Goal: Information Seeking & Learning: Find specific fact

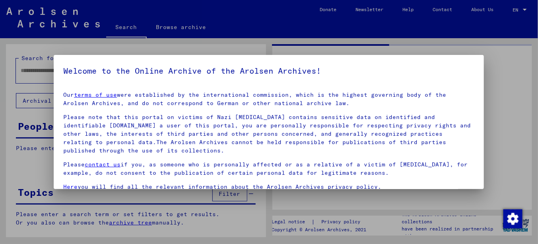
type input "********"
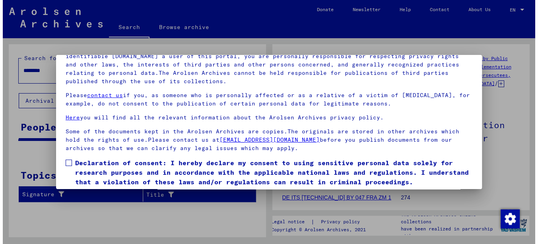
scroll to position [64, 0]
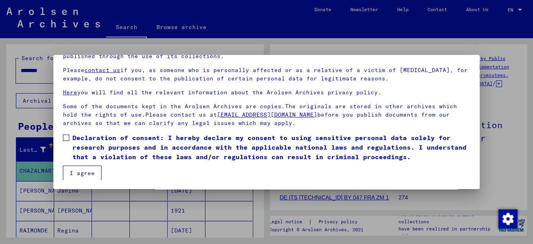
click at [65, 136] on span at bounding box center [66, 137] width 6 height 6
click at [80, 172] on button "I agree" at bounding box center [82, 172] width 39 height 15
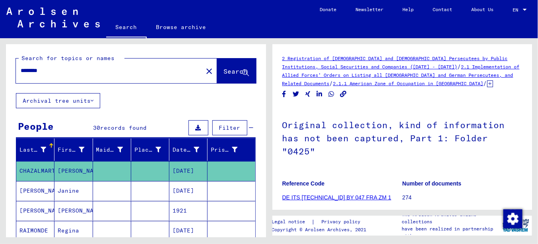
drag, startPoint x: 57, startPoint y: 70, endPoint x: 130, endPoint y: 77, distance: 73.5
click at [0, 74] on div "Search for topics or names ******** close Search Archival tree units People 30 …" at bounding box center [134, 137] width 269 height 199
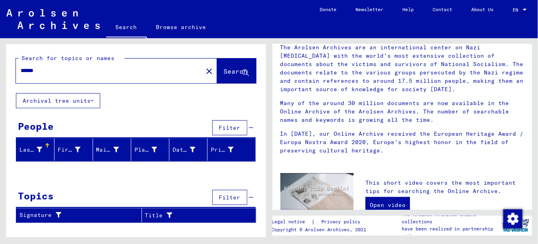
scroll to position [159, 0]
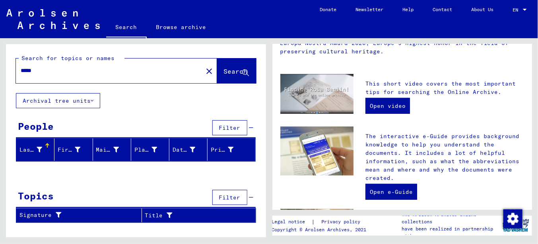
type input "*****"
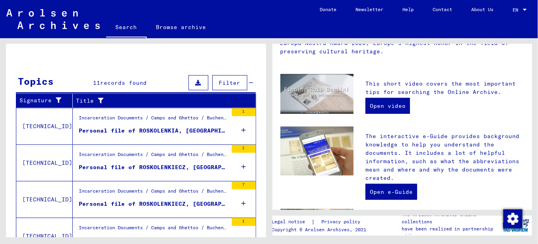
scroll to position [239, 0]
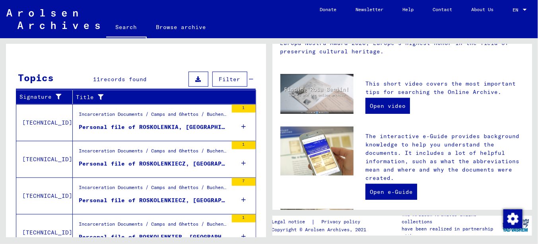
click at [151, 124] on div "Personal file of ROSKOLENKIA, [GEOGRAPHIC_DATA], born on [DEMOGRAPHIC_DATA]" at bounding box center [153, 127] width 149 height 8
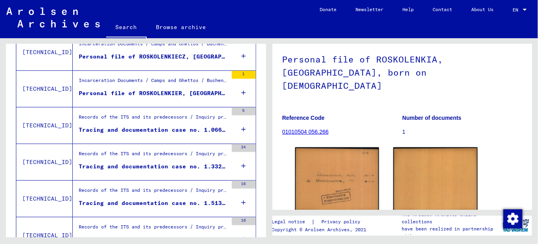
scroll to position [80, 0]
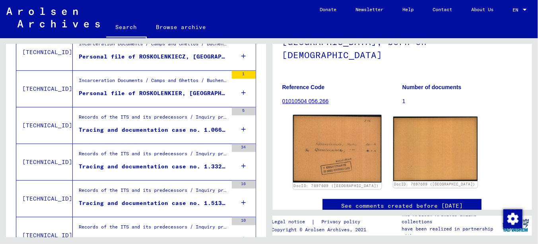
click at [312, 154] on img at bounding box center [337, 149] width 88 height 68
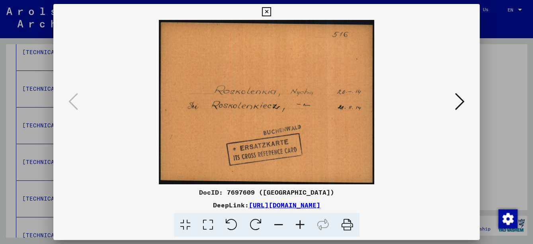
click at [459, 107] on icon at bounding box center [460, 101] width 10 height 19
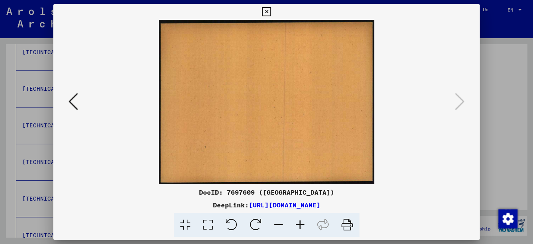
click at [265, 8] on icon at bounding box center [266, 12] width 9 height 10
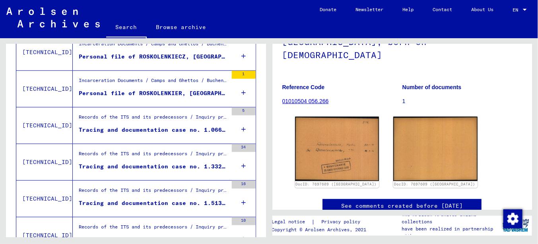
click at [176, 91] on div "Personal file of ROSKOLENKIER, [GEOGRAPHIC_DATA], born on [DEMOGRAPHIC_DATA]" at bounding box center [153, 93] width 149 height 8
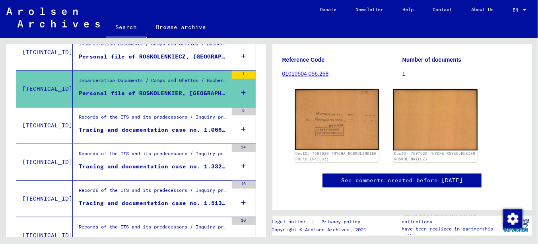
scroll to position [159, 0]
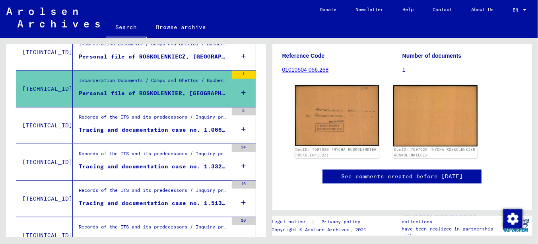
click at [180, 126] on div "Tracing and documentation case no. 1.066.141 for [GEOGRAPHIC_DATA], [PERSON_NAM…" at bounding box center [153, 130] width 149 height 8
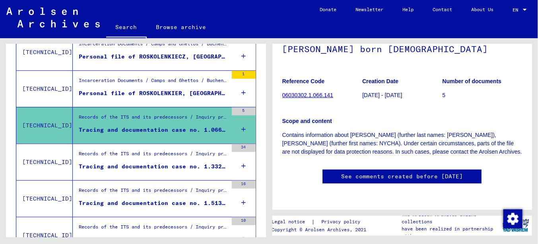
scroll to position [239, 0]
click at [159, 167] on div "Tracing and documentation case no. 1.332.344 for [PERSON_NAME] born [DEMOGRAPHI…" at bounding box center [153, 166] width 149 height 8
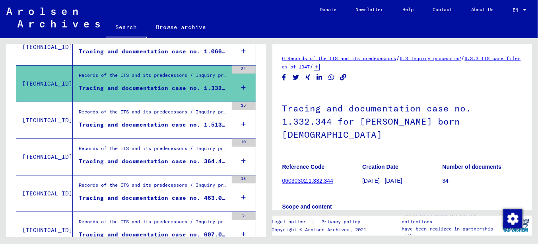
scroll to position [318, 0]
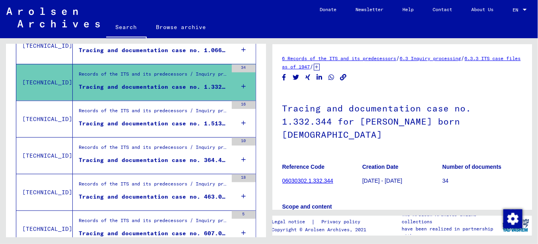
click at [134, 115] on div "Records of the ITS and its predecessors / Inquiry processing / ITS case files a…" at bounding box center [153, 112] width 149 height 11
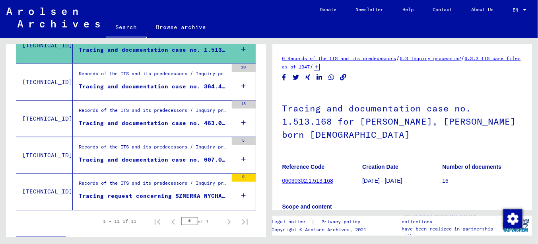
scroll to position [398, 0]
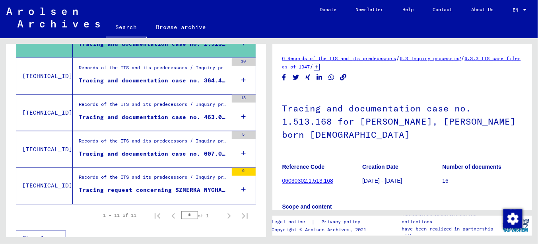
click at [105, 182] on div "Records of the ITS and its predecessors / Inquiry processing / ITS case files a…" at bounding box center [153, 179] width 149 height 11
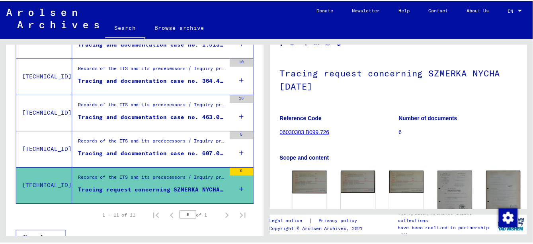
scroll to position [80, 0]
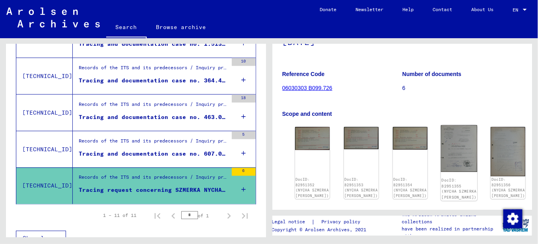
click at [441, 152] on img at bounding box center [459, 148] width 37 height 47
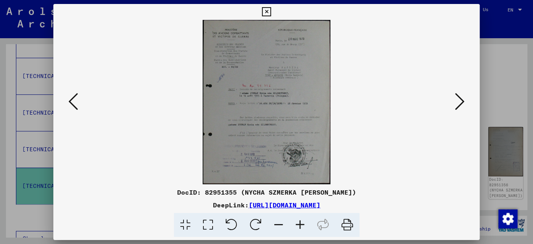
click at [279, 150] on img at bounding box center [266, 102] width 372 height 164
click at [300, 220] on icon at bounding box center [299, 225] width 21 height 24
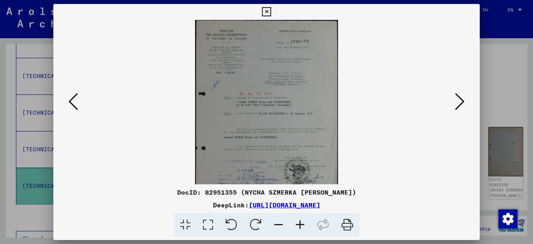
click at [300, 220] on icon at bounding box center [299, 225] width 21 height 24
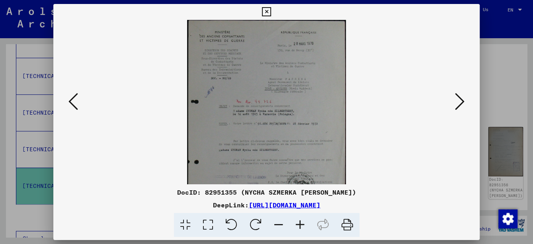
click at [300, 220] on icon at bounding box center [299, 225] width 21 height 24
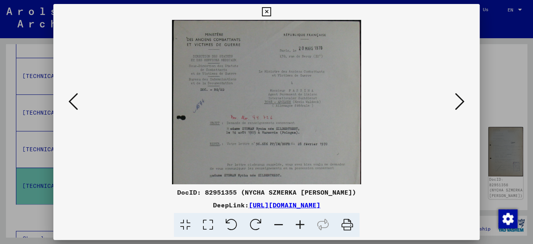
click at [300, 220] on icon at bounding box center [299, 225] width 21 height 24
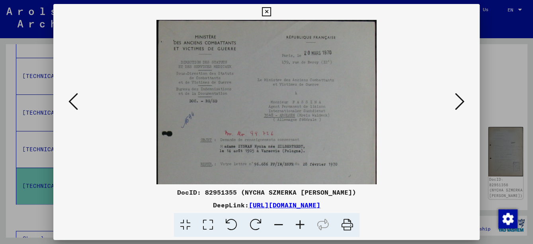
click at [300, 220] on icon at bounding box center [299, 225] width 21 height 24
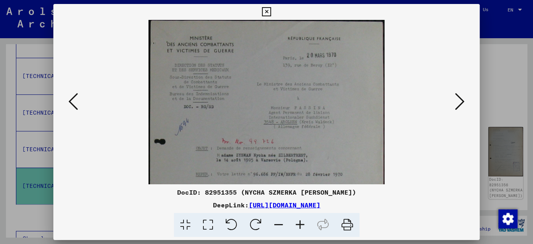
click at [300, 220] on icon at bounding box center [299, 225] width 21 height 24
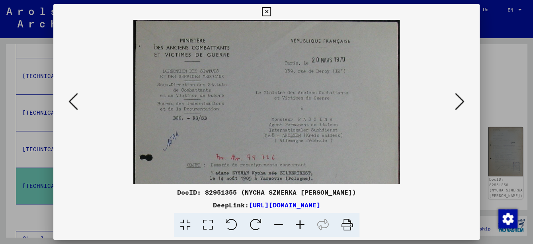
click at [301, 220] on icon at bounding box center [299, 225] width 21 height 24
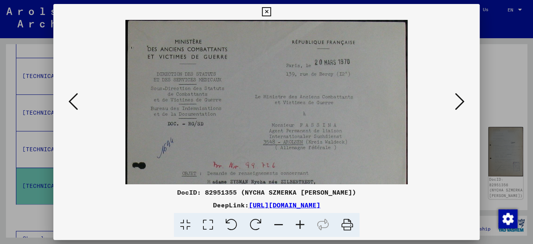
click at [301, 220] on icon at bounding box center [299, 225] width 21 height 24
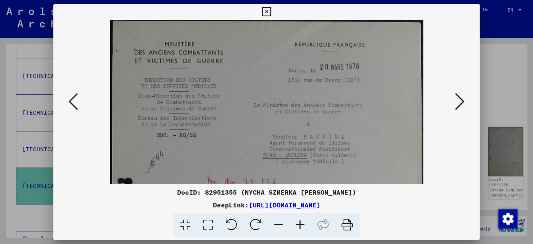
click at [301, 220] on icon at bounding box center [299, 225] width 21 height 24
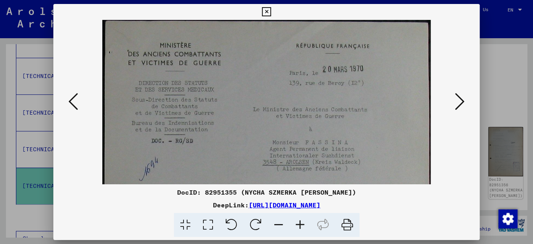
click at [301, 220] on icon at bounding box center [299, 225] width 21 height 24
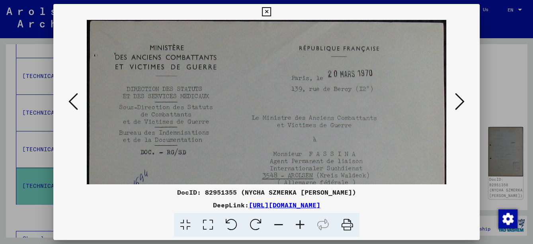
click at [301, 220] on icon at bounding box center [299, 225] width 21 height 24
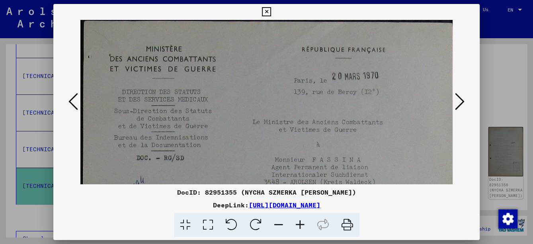
click at [301, 220] on icon at bounding box center [299, 225] width 21 height 24
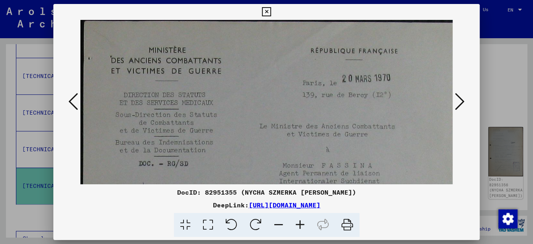
click at [301, 220] on icon at bounding box center [299, 225] width 21 height 24
click at [302, 220] on icon at bounding box center [299, 225] width 21 height 24
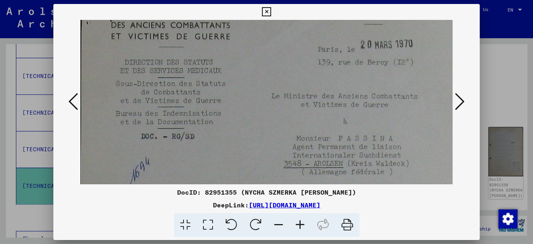
scroll to position [67, 3]
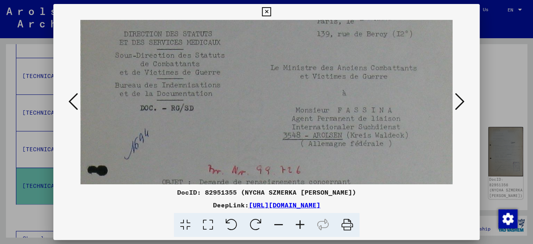
drag, startPoint x: 257, startPoint y: 150, endPoint x: 253, endPoint y: 82, distance: 68.1
click at [253, 82] on img at bounding box center [287, 224] width 421 height 542
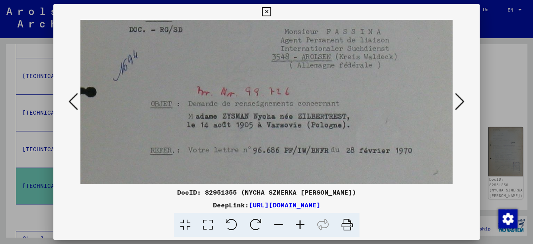
scroll to position [146, 14]
drag, startPoint x: 250, startPoint y: 130, endPoint x: 239, endPoint y: 51, distance: 80.7
click at [239, 51] on img at bounding box center [276, 145] width 421 height 542
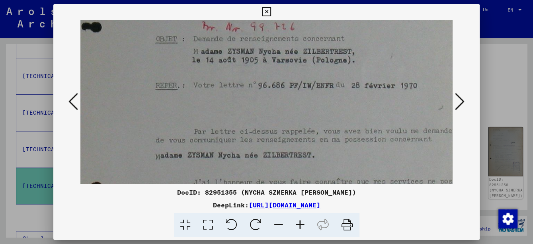
scroll to position [212, 9]
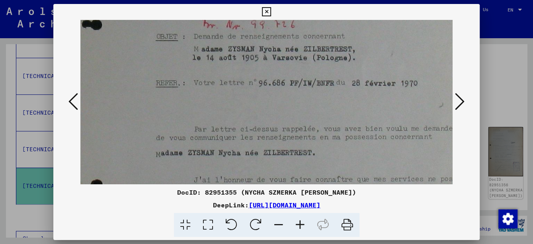
drag, startPoint x: 204, startPoint y: 144, endPoint x: 211, endPoint y: 77, distance: 66.8
click at [211, 77] on img at bounding box center [282, 79] width 421 height 542
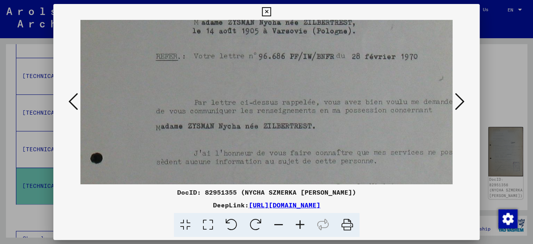
drag, startPoint x: 225, startPoint y: 127, endPoint x: 225, endPoint y: 106, distance: 20.7
click at [225, 106] on img at bounding box center [282, 52] width 421 height 542
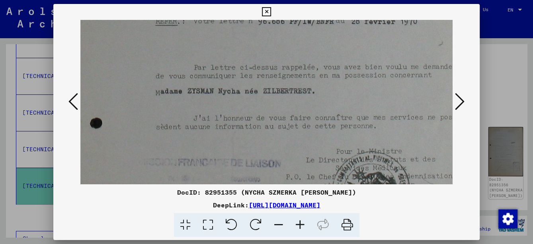
drag, startPoint x: 228, startPoint y: 133, endPoint x: 228, endPoint y: 97, distance: 35.4
click at [228, 97] on img at bounding box center [281, 17] width 421 height 542
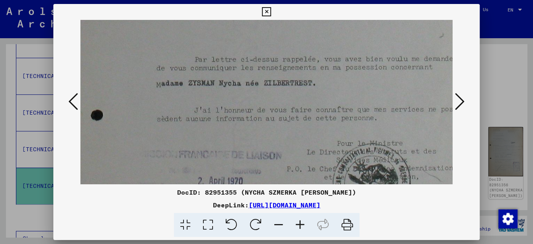
drag, startPoint x: 226, startPoint y: 106, endPoint x: 227, endPoint y: 93, distance: 13.6
click at [227, 95] on img at bounding box center [282, 9] width 421 height 542
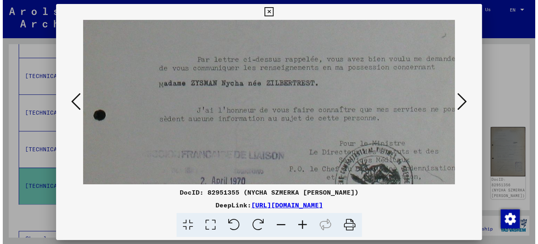
scroll to position [285, 8]
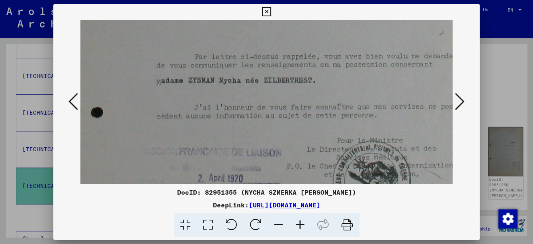
click at [264, 8] on icon at bounding box center [266, 12] width 9 height 10
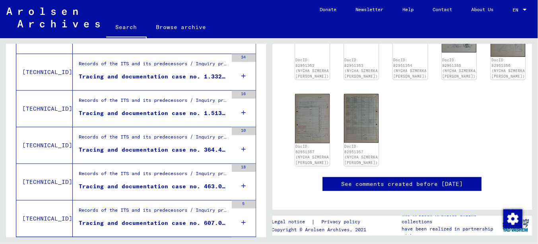
scroll to position [119, 0]
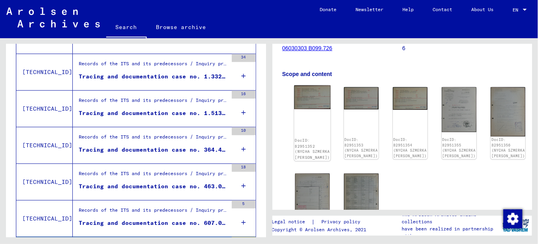
click at [303, 89] on img at bounding box center [312, 98] width 37 height 24
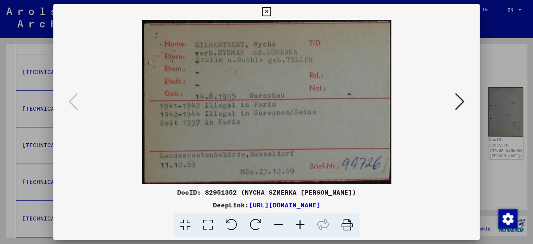
click at [463, 105] on icon at bounding box center [460, 101] width 10 height 19
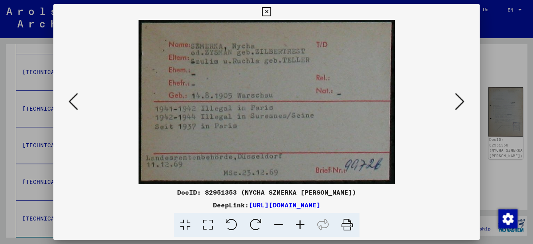
click at [463, 105] on icon at bounding box center [460, 101] width 10 height 19
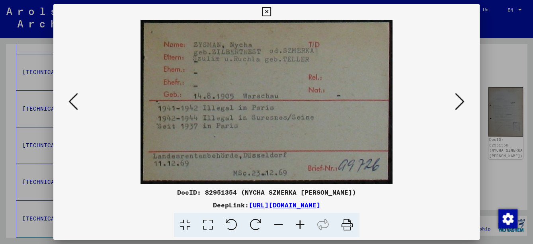
click at [463, 105] on icon at bounding box center [460, 101] width 10 height 19
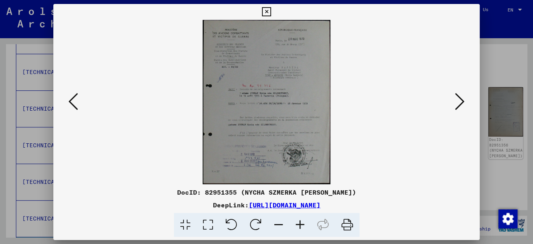
click at [463, 105] on icon at bounding box center [460, 101] width 10 height 19
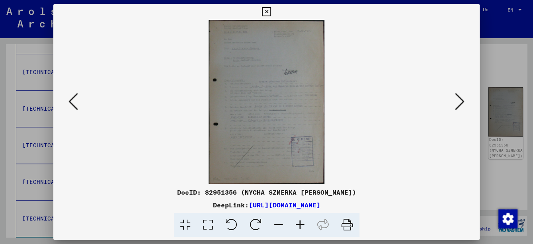
click at [463, 105] on icon at bounding box center [460, 101] width 10 height 19
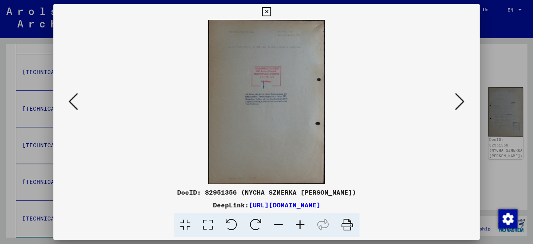
click at [463, 105] on icon at bounding box center [460, 101] width 10 height 19
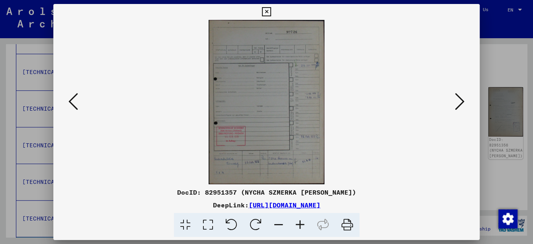
click at [463, 105] on icon at bounding box center [460, 101] width 10 height 19
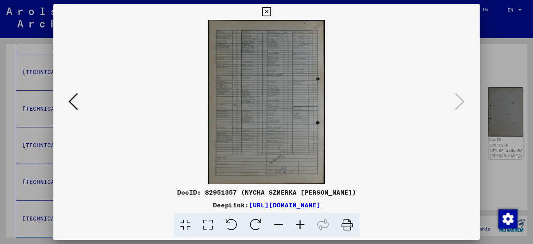
click at [268, 10] on icon at bounding box center [266, 12] width 9 height 10
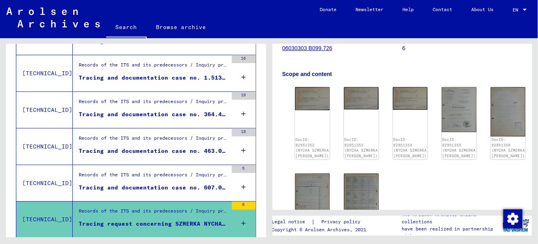
scroll to position [408, 0]
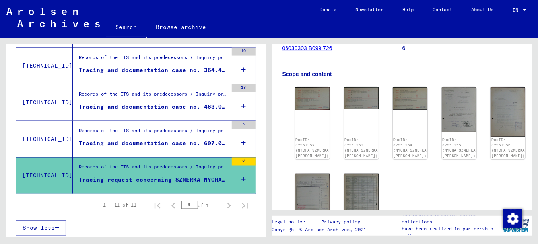
click at [150, 141] on div "Tracing and documentation case no. 607.041 for [GEOGRAPHIC_DATA], NYCHA born [D…" at bounding box center [153, 143] width 149 height 8
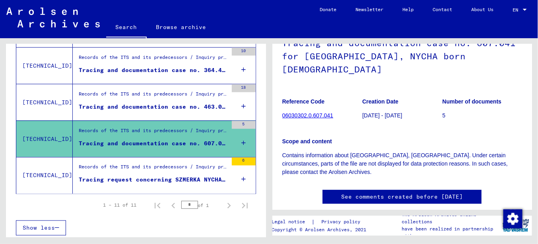
scroll to position [40, 0]
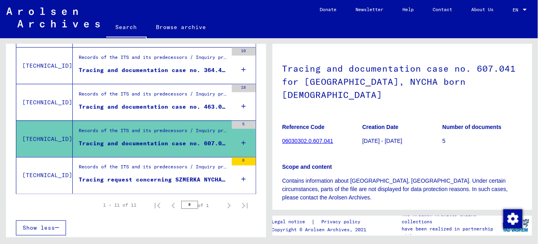
click at [131, 106] on div "Tracing and documentation case no. 463.066 for ROSKOLENKER, NYCHA born [DEMOGRA…" at bounding box center [153, 107] width 149 height 8
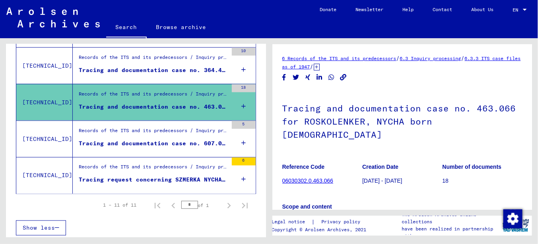
click at [137, 66] on div "Tracing and documentation case no. 364.442 for [PERSON_NAME] born 09.1922 or09.…" at bounding box center [153, 70] width 149 height 8
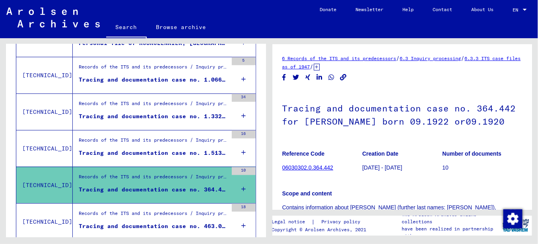
click at [152, 144] on div "Records of the ITS and its predecessors / Inquiry processing / ITS case files a…" at bounding box center [153, 141] width 149 height 11
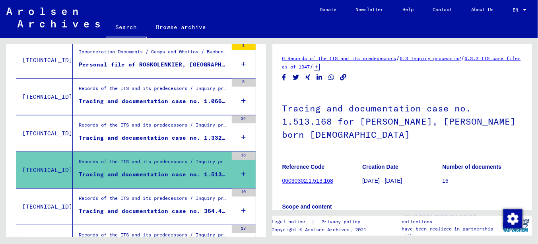
scroll to position [249, 0]
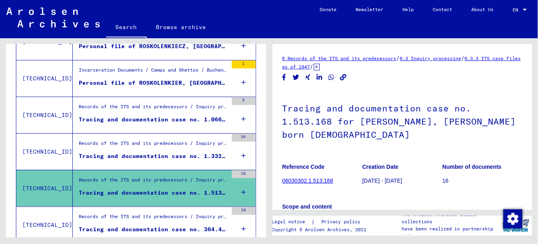
click at [153, 140] on div "Records of the ITS and its predecessors / Inquiry processing / ITS case files a…" at bounding box center [153, 145] width 149 height 11
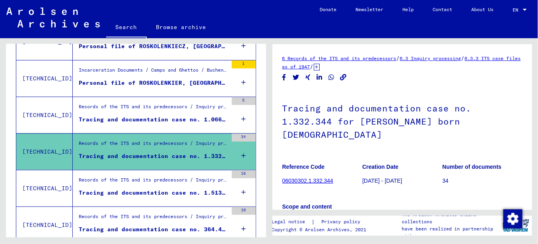
click at [159, 111] on div "Records of the ITS and its predecessors / Inquiry processing / ITS case files a…" at bounding box center [153, 108] width 149 height 11
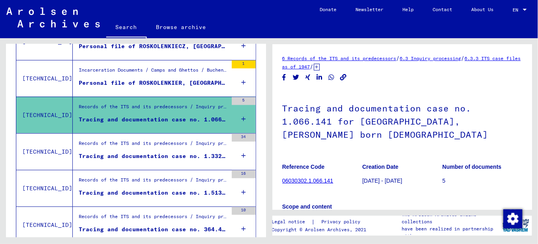
click at [149, 82] on div "Personal file of ROSKOLENKIER, [GEOGRAPHIC_DATA], born on [DEMOGRAPHIC_DATA]" at bounding box center [153, 83] width 149 height 8
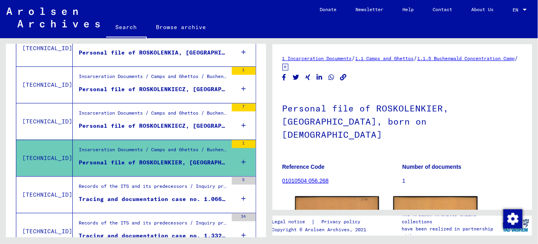
click at [155, 119] on figure "Incarceration Documents / Camps and Ghettos / Buchenwald Concentration Camp / I…" at bounding box center [153, 115] width 149 height 12
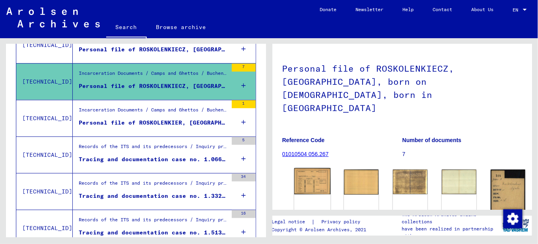
click at [312, 168] on img at bounding box center [312, 181] width 37 height 26
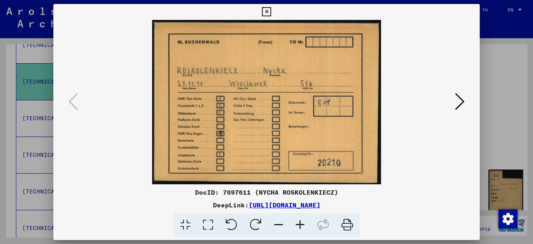
click at [301, 223] on icon at bounding box center [299, 225] width 21 height 24
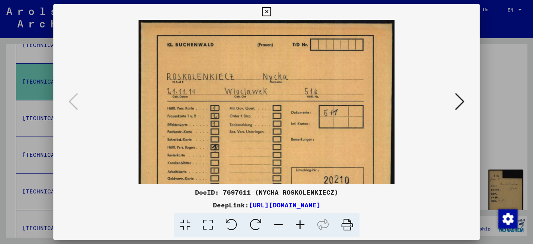
click at [301, 223] on icon at bounding box center [299, 225] width 21 height 24
click at [302, 222] on icon at bounding box center [299, 225] width 21 height 24
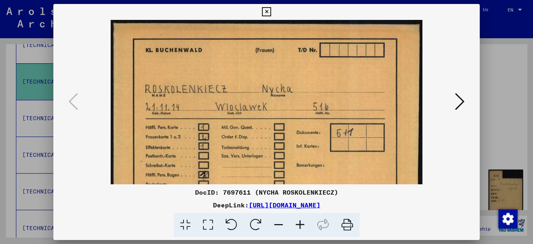
click at [302, 222] on icon at bounding box center [299, 225] width 21 height 24
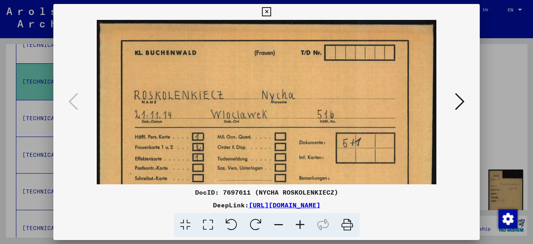
click at [302, 221] on icon at bounding box center [299, 225] width 21 height 24
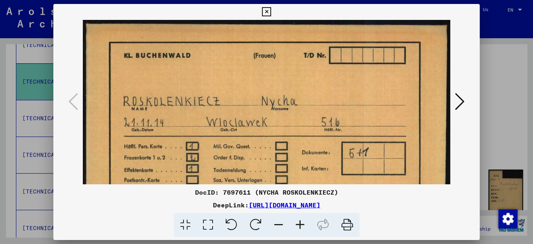
click at [302, 220] on icon at bounding box center [299, 225] width 21 height 24
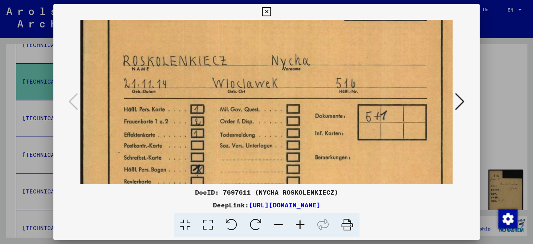
scroll to position [47, 1]
drag, startPoint x: 278, startPoint y: 161, endPoint x: 278, endPoint y: 115, distance: 46.9
click at [278, 115] on img at bounding box center [276, 115] width 395 height 284
click at [463, 104] on icon at bounding box center [460, 101] width 10 height 19
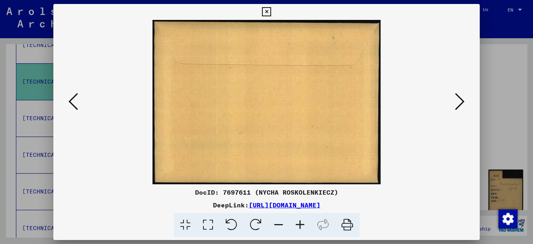
click at [463, 104] on icon at bounding box center [460, 101] width 10 height 19
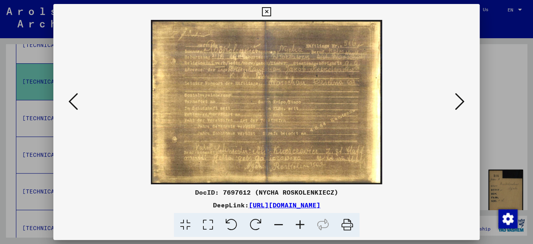
click at [463, 105] on icon at bounding box center [460, 101] width 10 height 19
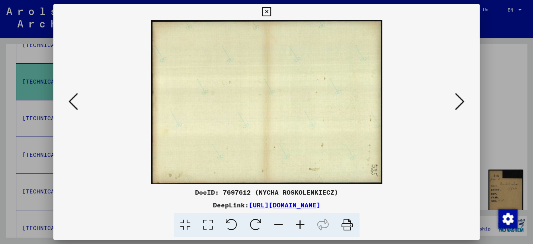
click at [463, 105] on icon at bounding box center [460, 101] width 10 height 19
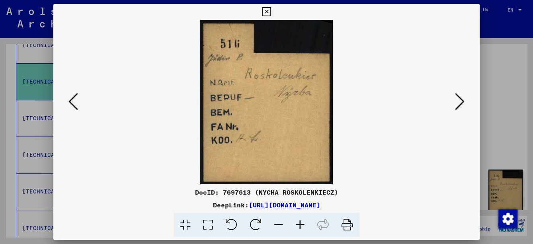
click at [463, 105] on icon at bounding box center [460, 101] width 10 height 19
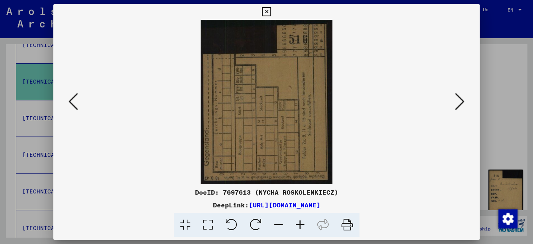
click at [463, 105] on icon at bounding box center [460, 101] width 10 height 19
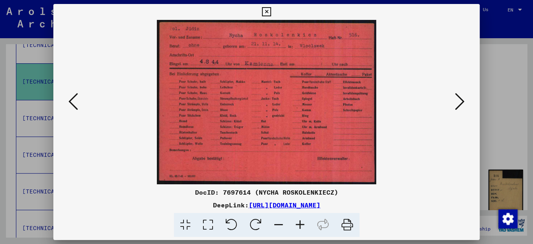
click at [463, 105] on icon at bounding box center [460, 101] width 10 height 19
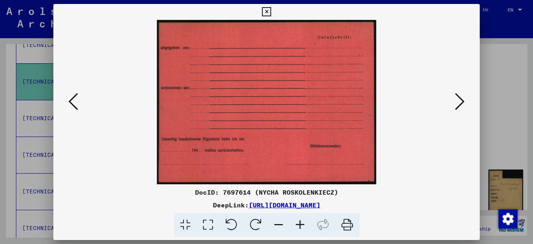
click at [463, 105] on icon at bounding box center [460, 101] width 10 height 19
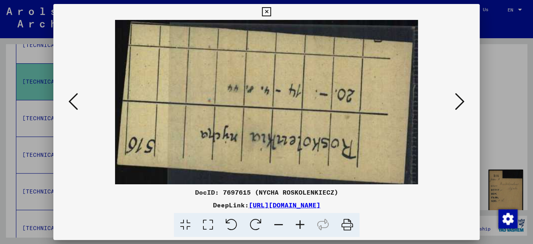
click at [462, 105] on icon at bounding box center [460, 101] width 10 height 19
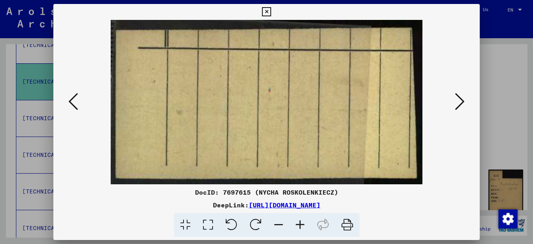
click at [462, 105] on icon at bounding box center [460, 101] width 10 height 19
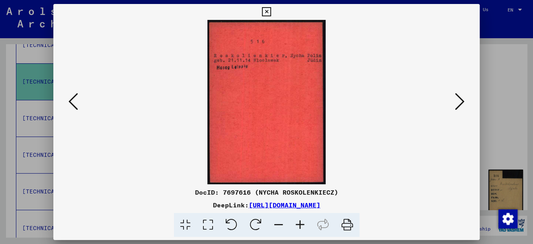
click at [462, 105] on icon at bounding box center [460, 101] width 10 height 19
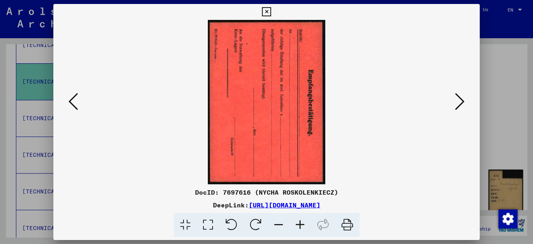
click at [462, 105] on icon at bounding box center [460, 101] width 10 height 19
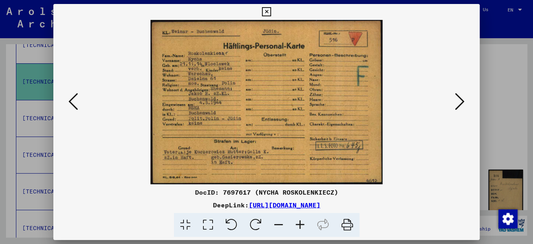
click at [299, 222] on icon at bounding box center [299, 225] width 21 height 24
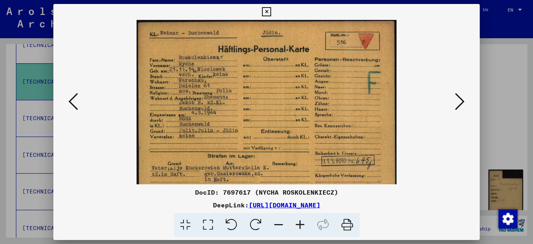
click at [299, 222] on icon at bounding box center [299, 225] width 21 height 24
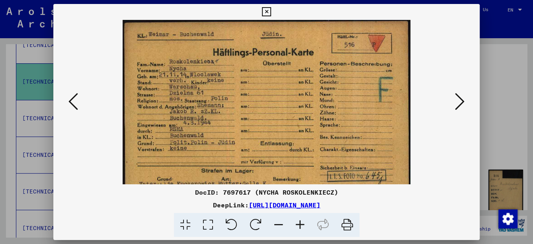
click at [299, 222] on icon at bounding box center [299, 225] width 21 height 24
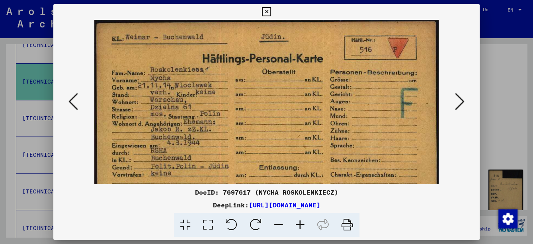
click at [299, 222] on icon at bounding box center [299, 225] width 21 height 24
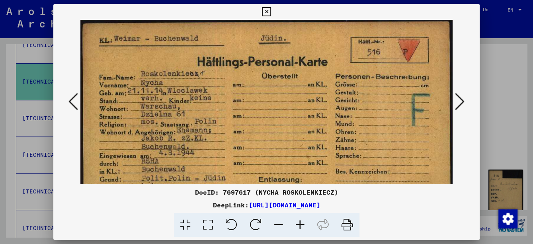
click at [299, 222] on icon at bounding box center [299, 225] width 21 height 24
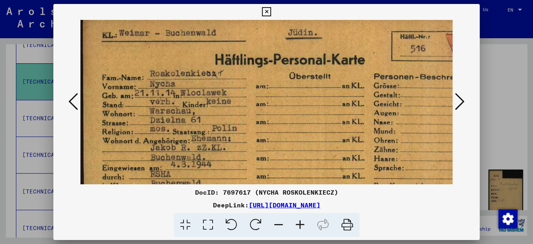
drag, startPoint x: 300, startPoint y: 144, endPoint x: 293, endPoint y: 142, distance: 7.8
click at [293, 142] on img at bounding box center [294, 163] width 428 height 303
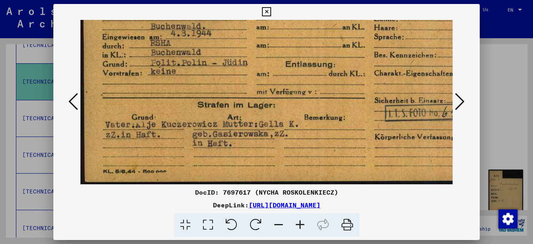
scroll to position [109, 16]
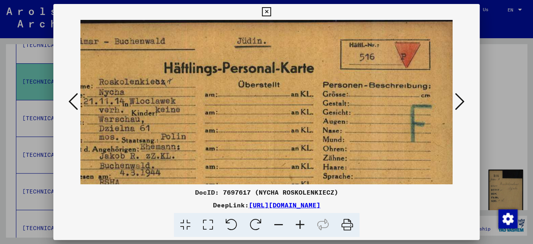
drag, startPoint x: 161, startPoint y: 110, endPoint x: 317, endPoint y: 124, distance: 156.6
click at [317, 124] on img at bounding box center [243, 171] width 428 height 303
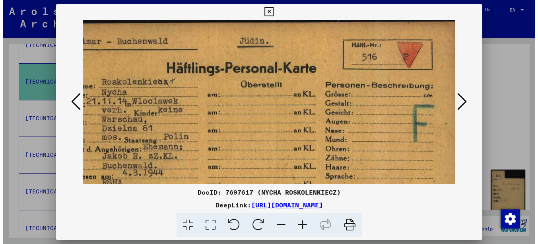
scroll to position [0, 51]
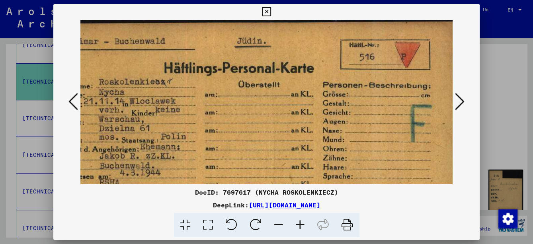
click at [264, 11] on icon at bounding box center [266, 12] width 9 height 10
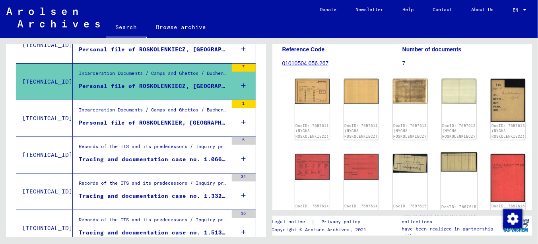
scroll to position [159, 0]
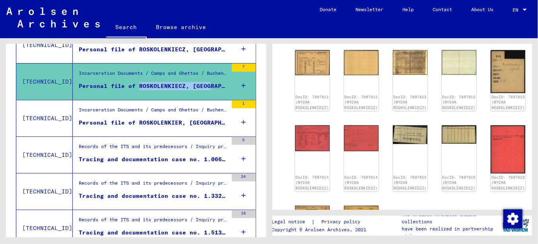
drag, startPoint x: 133, startPoint y: 84, endPoint x: 204, endPoint y: 85, distance: 71.2
click at [204, 85] on div "Personal file of ROSKOLENKIECZ, [GEOGRAPHIC_DATA], born on [DEMOGRAPHIC_DATA], …" at bounding box center [153, 86] width 149 height 8
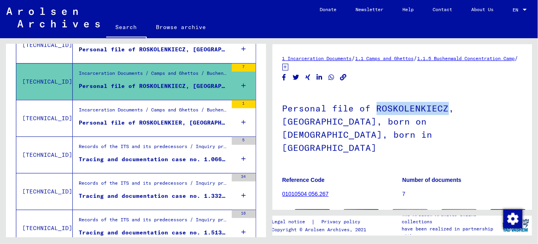
drag, startPoint x: 374, startPoint y: 111, endPoint x: 444, endPoint y: 105, distance: 69.8
click at [444, 105] on h1 "Personal file of ROSKOLENKIECZ, [GEOGRAPHIC_DATA], born on [DEMOGRAPHIC_DATA], …" at bounding box center [402, 127] width 240 height 74
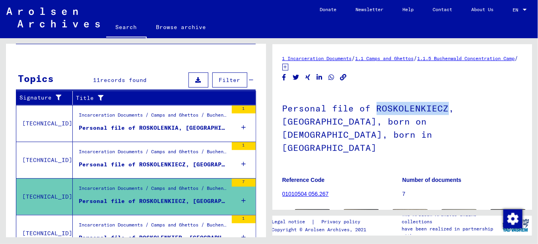
scroll to position [50, 0]
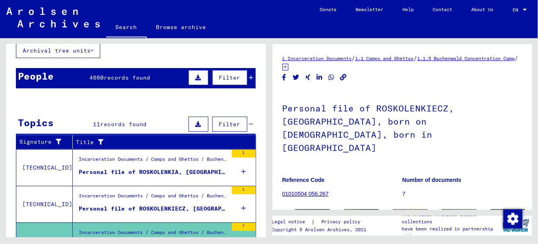
click at [180, 169] on div "Personal file of ROSKOLENKIA, [GEOGRAPHIC_DATA], born on [DEMOGRAPHIC_DATA]" at bounding box center [153, 172] width 149 height 8
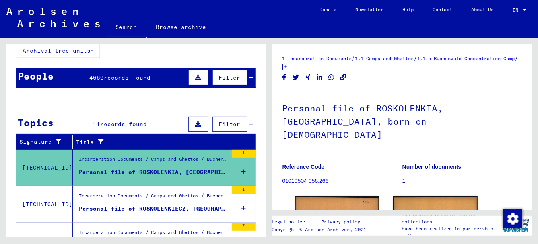
click at [155, 201] on div "Incarceration Documents / Camps and Ghettos / Buchenwald Concentration Camp / I…" at bounding box center [153, 197] width 149 height 11
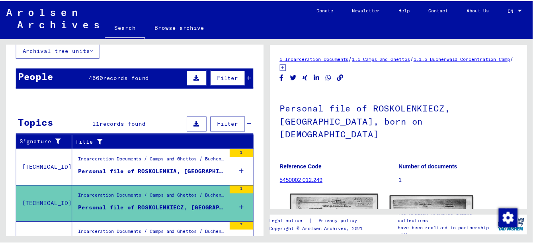
scroll to position [80, 0]
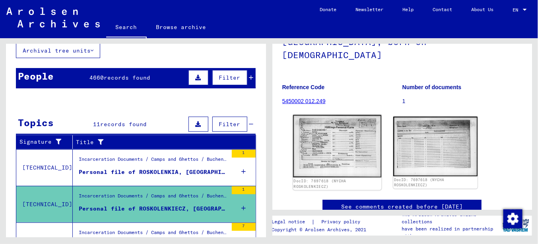
click at [338, 147] on img at bounding box center [337, 146] width 88 height 62
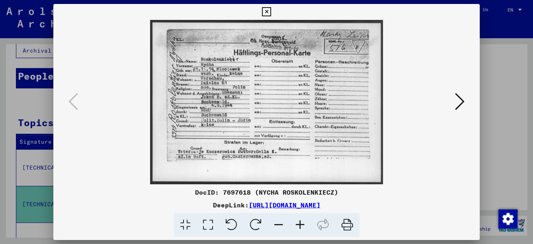
click at [300, 227] on icon at bounding box center [299, 225] width 21 height 24
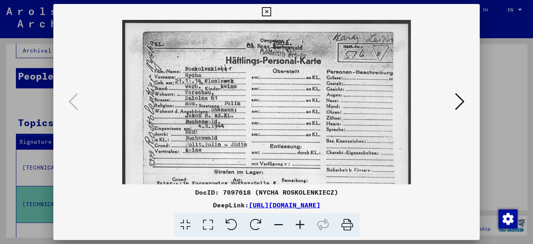
click at [300, 227] on icon at bounding box center [299, 225] width 21 height 24
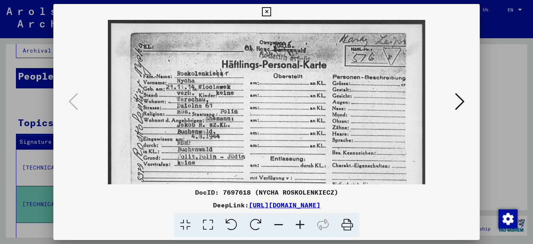
click at [300, 227] on icon at bounding box center [299, 225] width 21 height 24
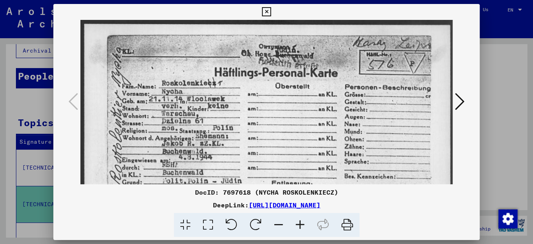
click at [300, 227] on icon at bounding box center [299, 225] width 21 height 24
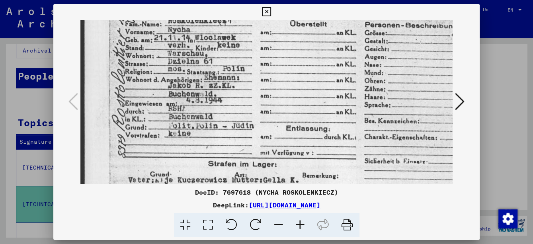
scroll to position [66, 0]
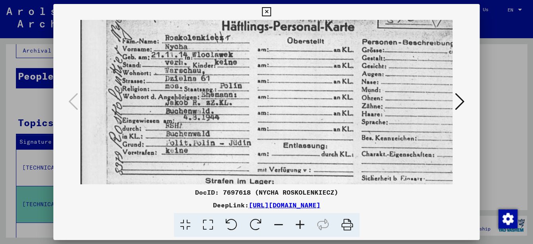
drag, startPoint x: 283, startPoint y: 141, endPoint x: 281, endPoint y: 129, distance: 11.7
click at [281, 129] on img at bounding box center [278, 112] width 401 height 284
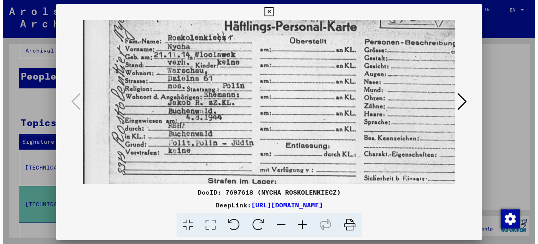
scroll to position [42, 5]
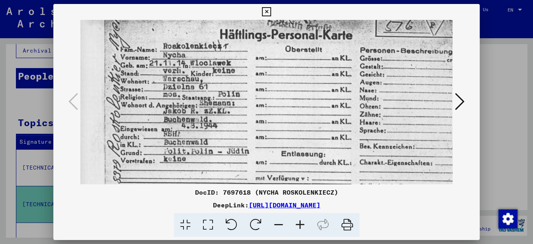
click at [266, 7] on icon at bounding box center [266, 12] width 9 height 10
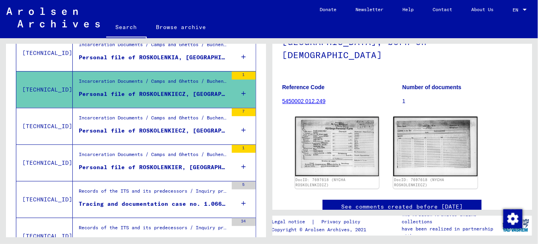
scroll to position [169, 0]
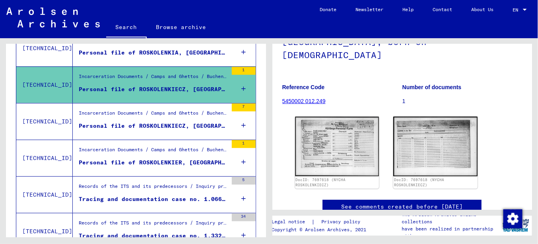
click at [167, 126] on div "Personal file of ROSKOLENKIECZ, [GEOGRAPHIC_DATA], born on [DEMOGRAPHIC_DATA], …" at bounding box center [153, 126] width 149 height 8
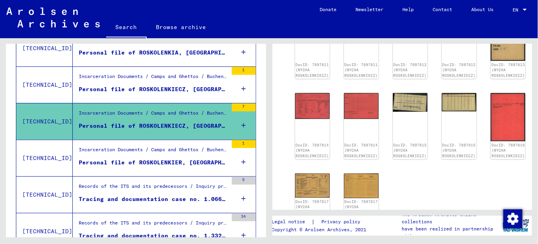
scroll to position [199, 0]
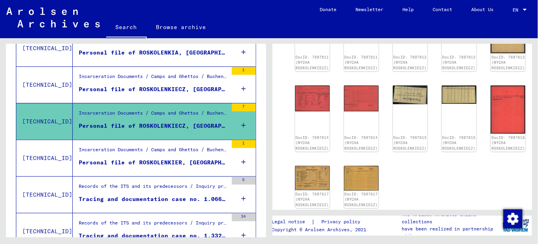
click at [182, 161] on div "Personal file of ROSKOLENKIER, [GEOGRAPHIC_DATA], born on [DEMOGRAPHIC_DATA]" at bounding box center [153, 162] width 149 height 8
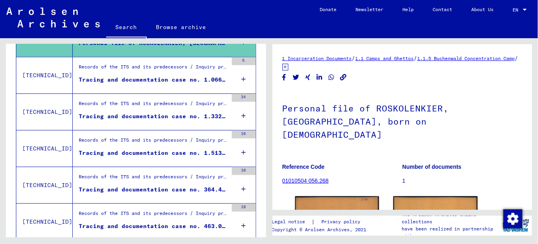
scroll to position [119, 0]
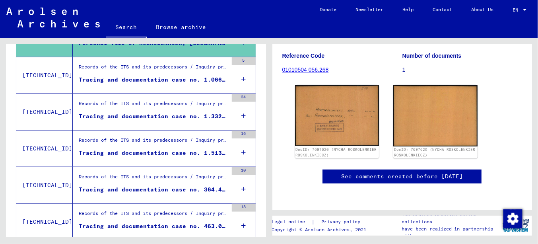
click at [161, 76] on div "Tracing and documentation case no. 1.066.141 for [GEOGRAPHIC_DATA], [PERSON_NAM…" at bounding box center [153, 80] width 149 height 8
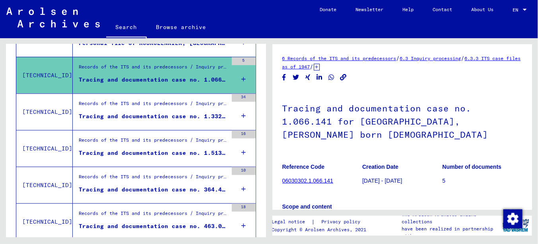
scroll to position [119, 0]
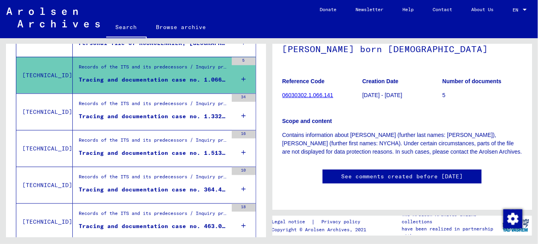
click at [146, 100] on div "Records of the ITS and its predecessors / Inquiry processing / ITS case files a…" at bounding box center [153, 105] width 149 height 11
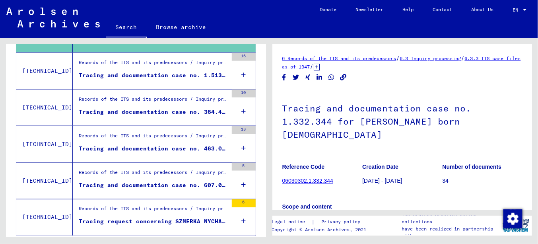
scroll to position [368, 0]
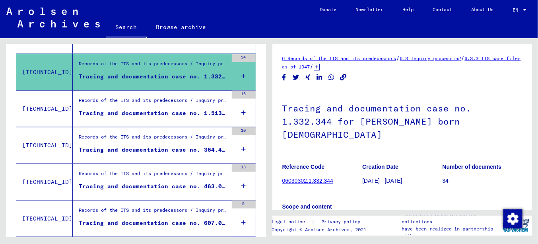
click at [159, 110] on div "Tracing and documentation case no. 1.513.168 for [PERSON_NAME], [PERSON_NAME] b…" at bounding box center [153, 113] width 149 height 8
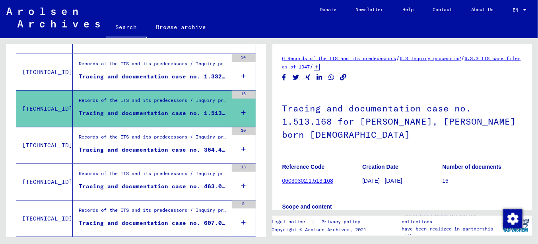
click at [166, 138] on div "Records of the ITS and its predecessors / Inquiry processing / ITS case files a…" at bounding box center [153, 138] width 149 height 11
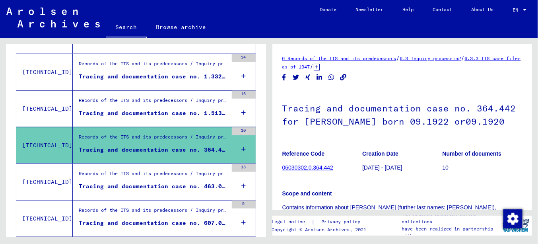
click at [163, 176] on div "Records of the ITS and its predecessors / Inquiry processing / ITS case files a…" at bounding box center [153, 175] width 149 height 11
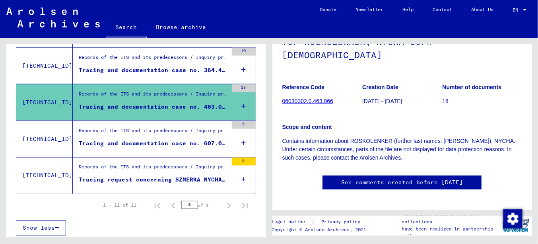
click at [155, 135] on div "Records of the ITS and its predecessors / Inquiry processing / ITS case files a…" at bounding box center [153, 132] width 149 height 11
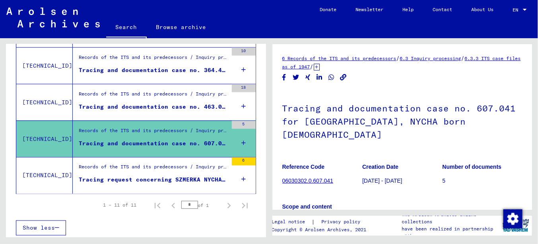
click at [154, 163] on div "Records of the ITS and its predecessors / Inquiry processing / ITS case files a…" at bounding box center [153, 168] width 149 height 11
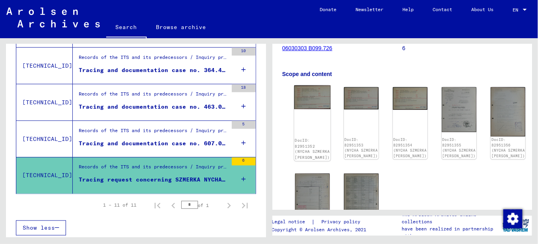
click at [301, 92] on img at bounding box center [312, 98] width 37 height 24
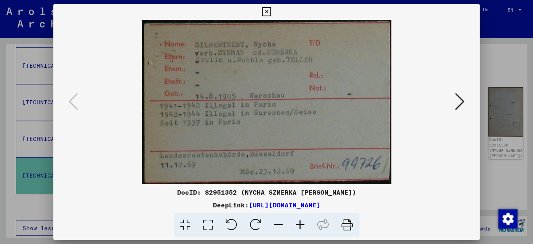
click at [266, 13] on icon at bounding box center [266, 12] width 9 height 10
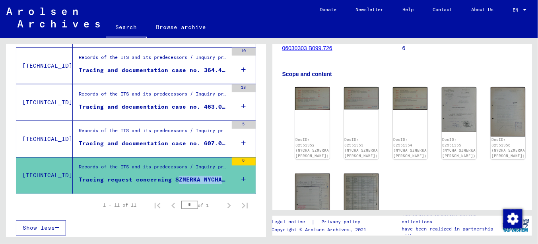
drag, startPoint x: 170, startPoint y: 177, endPoint x: 214, endPoint y: 178, distance: 44.2
click at [214, 178] on div "Tracing request concerning SZMERKA NYCHA [DATE]" at bounding box center [153, 180] width 149 height 8
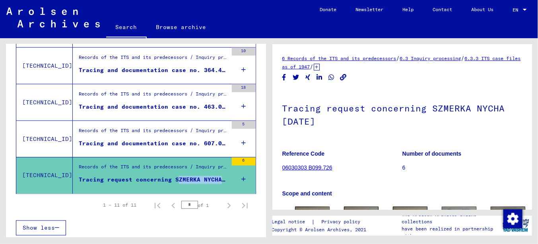
scroll to position [40, 0]
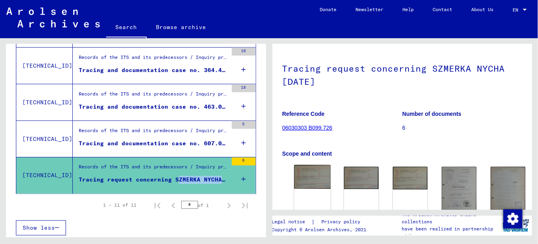
click at [307, 175] on img at bounding box center [312, 177] width 37 height 24
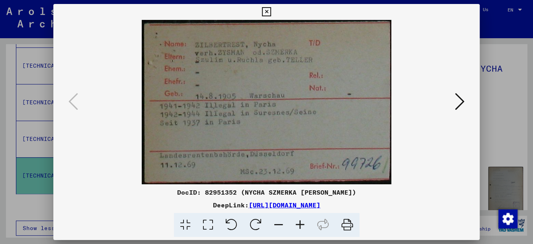
drag, startPoint x: 215, startPoint y: 115, endPoint x: 346, endPoint y: 36, distance: 153.2
click at [392, 0] on html "Search Browse archive Donate Newsletter Help Contact About Us Search Browse arc…" at bounding box center [266, 122] width 533 height 244
click at [269, 10] on icon at bounding box center [266, 12] width 9 height 10
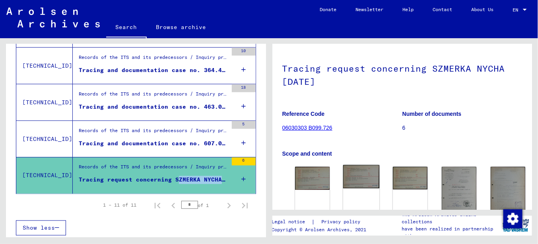
click at [344, 176] on img at bounding box center [361, 176] width 37 height 23
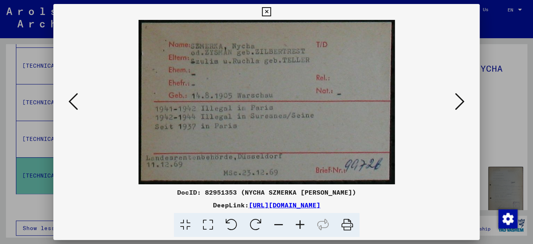
click at [459, 104] on icon at bounding box center [460, 101] width 10 height 19
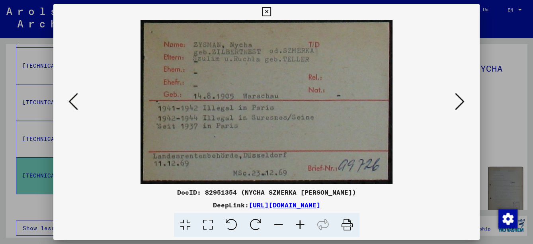
drag, startPoint x: 288, startPoint y: 113, endPoint x: 311, endPoint y: 84, distance: 37.1
click at [371, 31] on img at bounding box center [266, 102] width 372 height 164
click at [270, 5] on button at bounding box center [266, 12] width 14 height 16
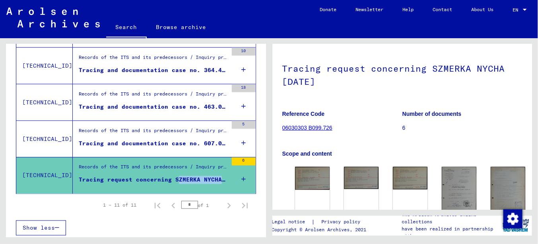
scroll to position [119, 0]
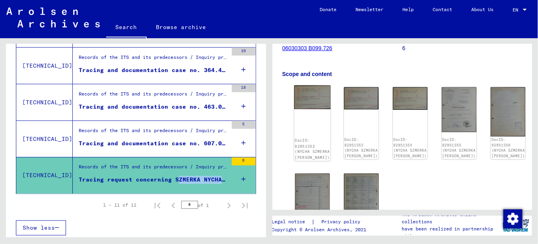
click at [303, 95] on img at bounding box center [312, 98] width 37 height 24
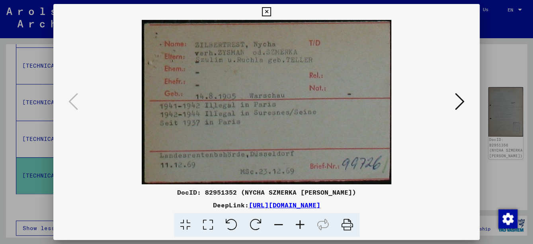
click at [264, 12] on icon at bounding box center [266, 12] width 9 height 10
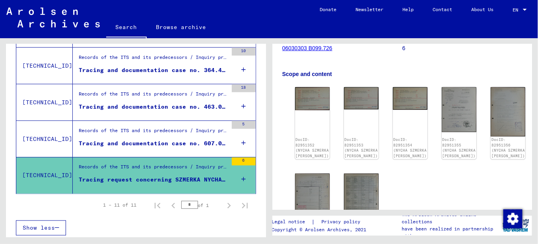
click at [183, 142] on div "Tracing and documentation case no. 607.041 for [GEOGRAPHIC_DATA], NYCHA born [D…" at bounding box center [153, 143] width 149 height 8
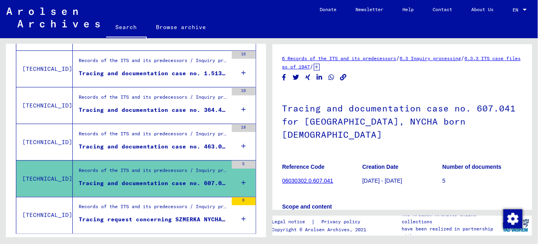
click at [160, 143] on div "Tracing and documentation case no. 463.066 for ROSKOLENKER, NYCHA born [DEMOGRA…" at bounding box center [153, 146] width 149 height 8
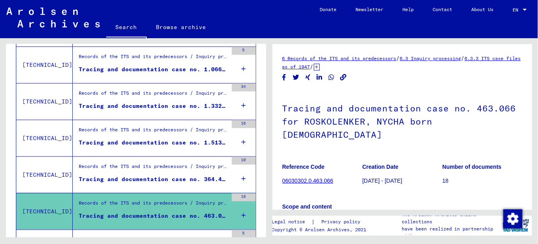
scroll to position [289, 0]
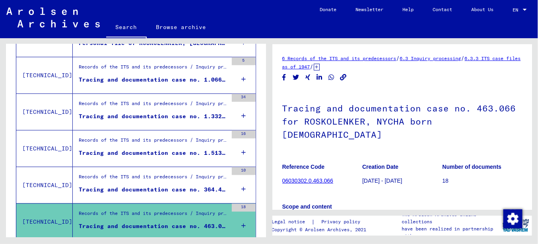
click at [166, 185] on div "Tracing and documentation case no. 364.442 for [PERSON_NAME] born 09.1922 or09.…" at bounding box center [153, 189] width 149 height 8
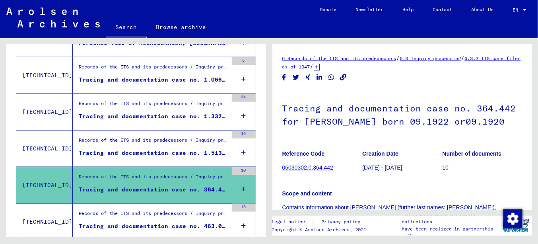
click at [163, 150] on div "Tracing and documentation case no. 1.513.168 for [PERSON_NAME], [PERSON_NAME] b…" at bounding box center [153, 153] width 149 height 8
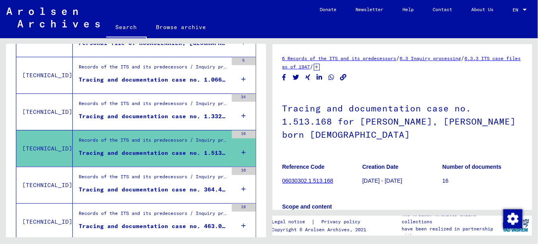
click at [162, 117] on div "Tracing and documentation case no. 1.332.344 for [PERSON_NAME] born [DEMOGRAPHI…" at bounding box center [153, 116] width 149 height 8
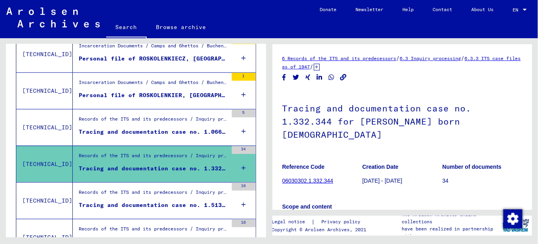
scroll to position [209, 0]
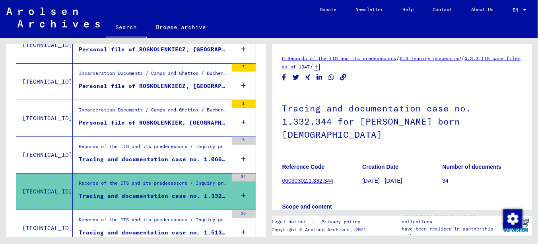
click at [158, 119] on div "Personal file of ROSKOLENKIER, [GEOGRAPHIC_DATA], born on [DEMOGRAPHIC_DATA]" at bounding box center [153, 123] width 149 height 8
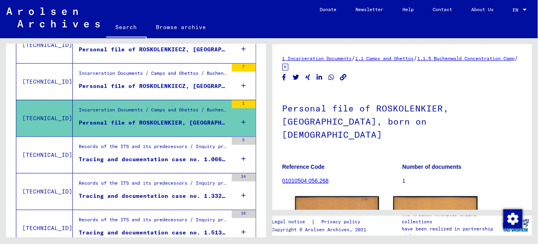
click at [187, 86] on div "Personal file of ROSKOLENKIECZ, [GEOGRAPHIC_DATA], born on [DEMOGRAPHIC_DATA], …" at bounding box center [153, 86] width 149 height 8
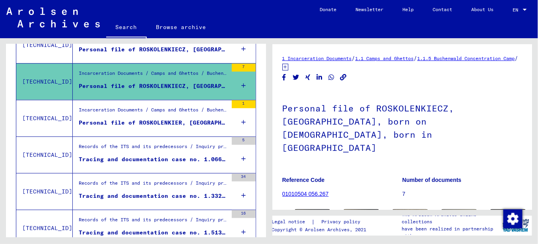
scroll to position [159, 0]
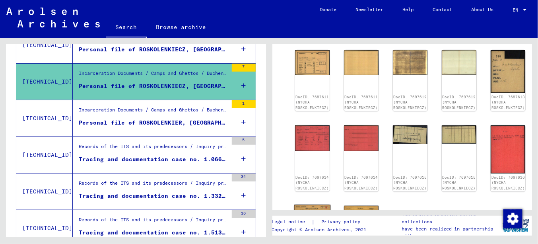
click at [308, 204] on img at bounding box center [312, 217] width 37 height 26
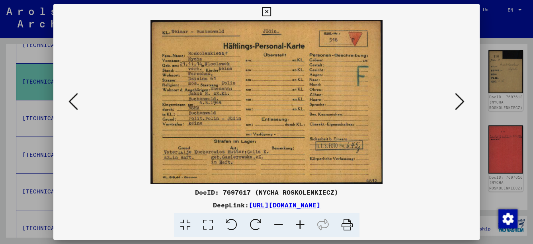
click at [264, 9] on icon at bounding box center [266, 12] width 9 height 10
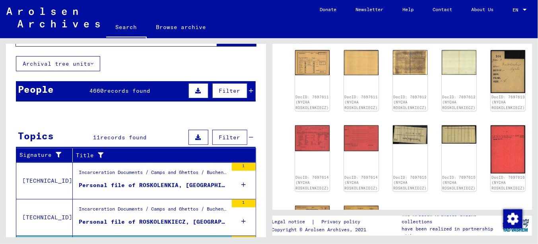
scroll to position [50, 0]
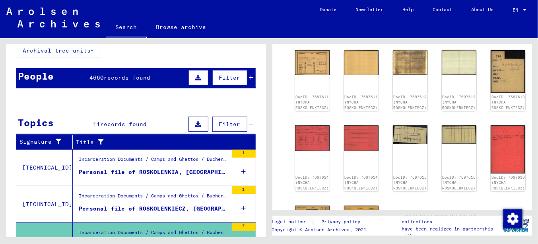
click at [145, 168] on div "Personal file of ROSKOLENKIA, [GEOGRAPHIC_DATA], born on [DEMOGRAPHIC_DATA]" at bounding box center [153, 172] width 149 height 8
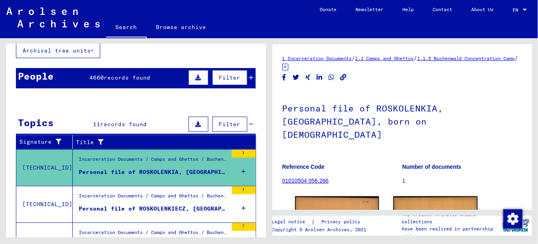
click at [142, 204] on div "Personal file of ROSKOLENKIECZ, [GEOGRAPHIC_DATA], born on [DEMOGRAPHIC_DATA]" at bounding box center [153, 208] width 149 height 8
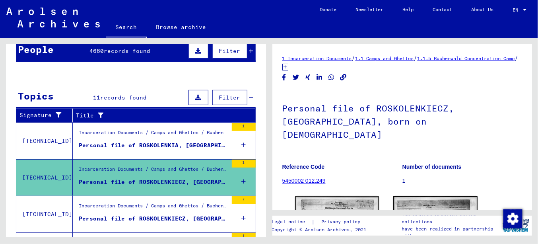
scroll to position [90, 0]
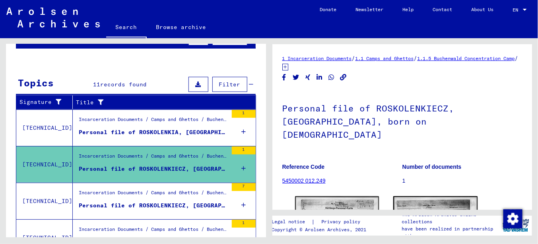
click at [186, 128] on div "Personal file of ROSKOLENKIA, [GEOGRAPHIC_DATA], born on [DEMOGRAPHIC_DATA]" at bounding box center [153, 132] width 149 height 8
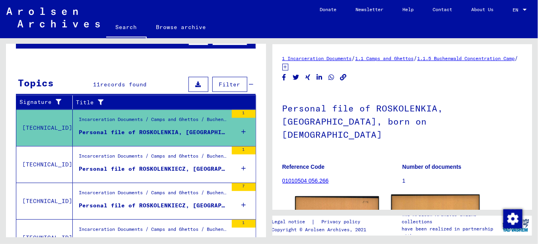
scroll to position [112, 0]
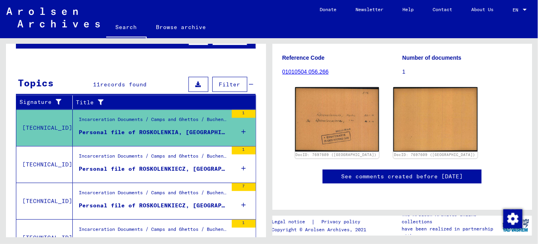
click at [167, 161] on div "Incarceration Documents / Camps and Ghettos / Buchenwald Concentration Camp / I…" at bounding box center [153, 157] width 149 height 11
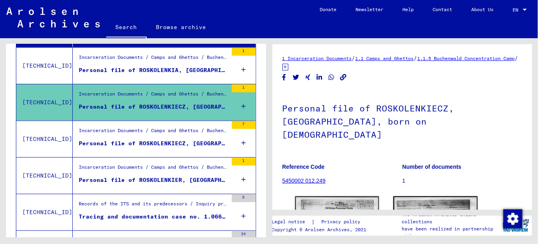
scroll to position [169, 0]
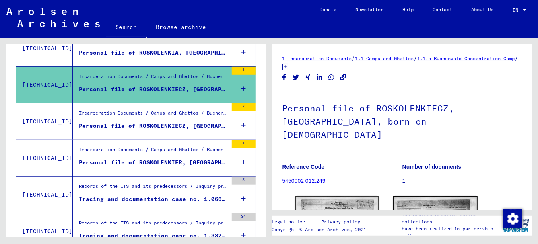
click at [167, 128] on div "Personal file of ROSKOLENKIECZ, [GEOGRAPHIC_DATA], born on [DEMOGRAPHIC_DATA], …" at bounding box center [153, 126] width 149 height 8
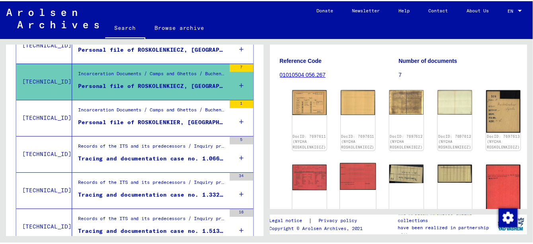
scroll to position [199, 0]
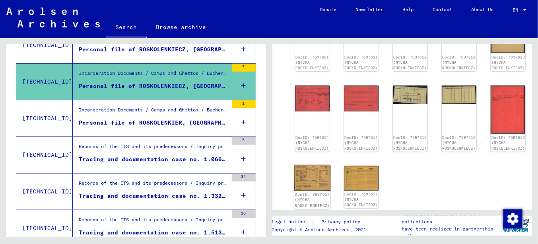
click at [323, 165] on img at bounding box center [312, 178] width 37 height 26
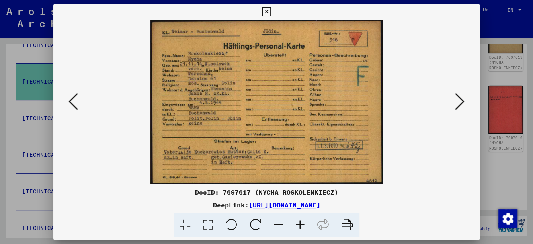
click at [303, 224] on icon at bounding box center [299, 225] width 21 height 24
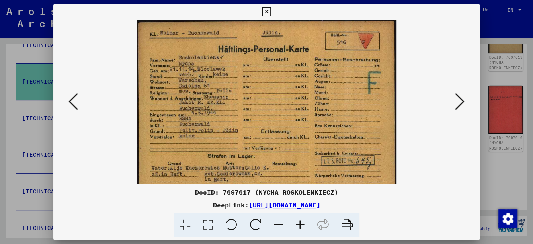
click at [303, 224] on icon at bounding box center [299, 225] width 21 height 24
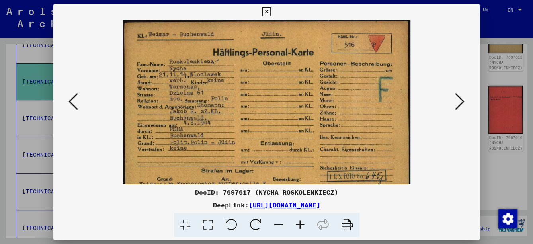
click at [303, 224] on icon at bounding box center [299, 225] width 21 height 24
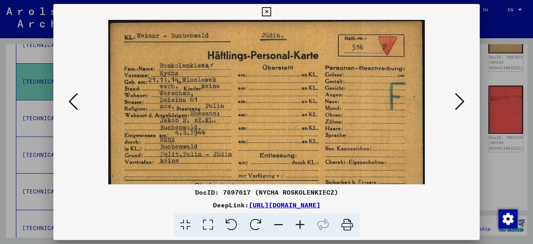
click at [303, 224] on icon at bounding box center [299, 225] width 21 height 24
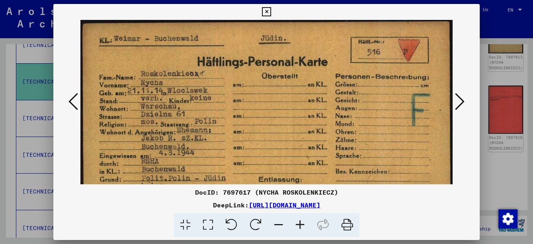
click at [303, 224] on icon at bounding box center [299, 225] width 21 height 24
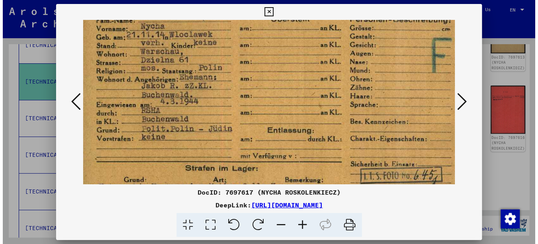
scroll to position [54, 8]
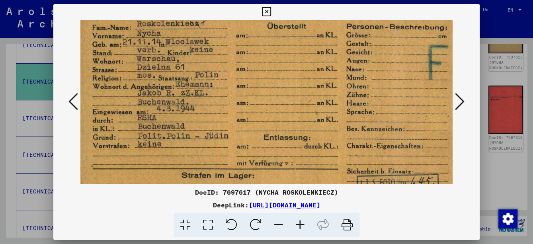
drag, startPoint x: 327, startPoint y: 133, endPoint x: 324, endPoint y: 78, distance: 55.4
click at [324, 78] on img at bounding box center [272, 108] width 400 height 284
click at [269, 7] on icon at bounding box center [266, 12] width 9 height 10
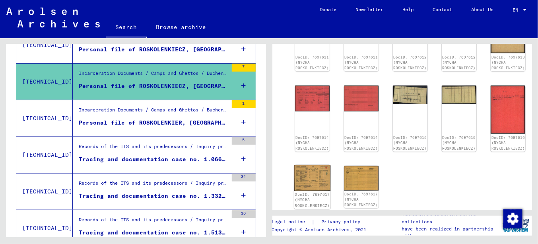
click at [306, 165] on img at bounding box center [312, 178] width 37 height 26
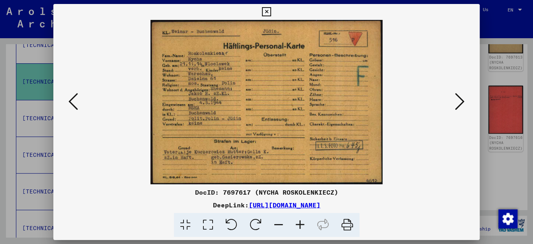
click at [268, 9] on icon at bounding box center [266, 12] width 9 height 10
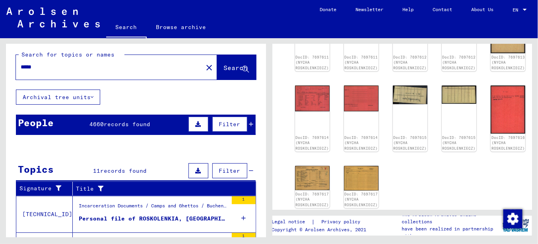
scroll to position [0, 0]
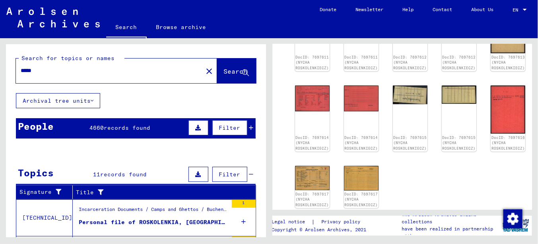
click at [99, 126] on span "4660" at bounding box center [96, 127] width 14 height 7
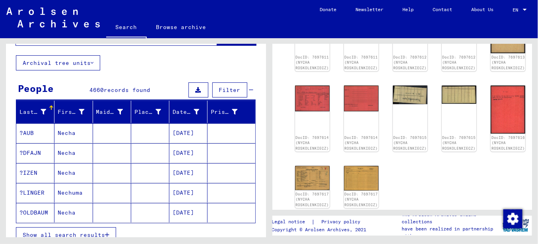
scroll to position [119, 0]
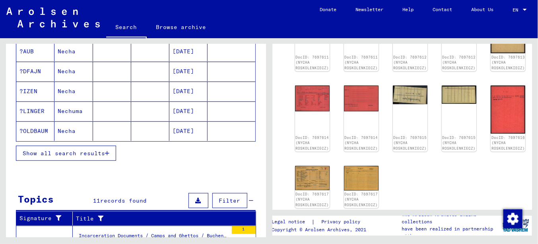
click at [82, 150] on span "Show all search results" at bounding box center [64, 153] width 82 height 7
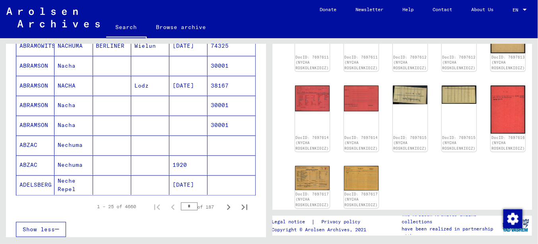
scroll to position [557, 0]
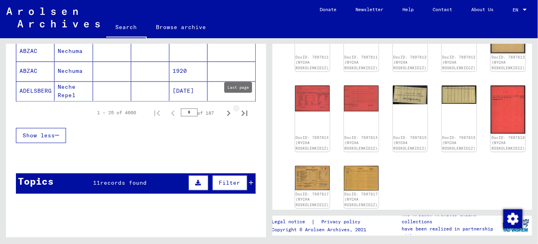
click at [239, 108] on icon "Last page" at bounding box center [244, 113] width 11 height 11
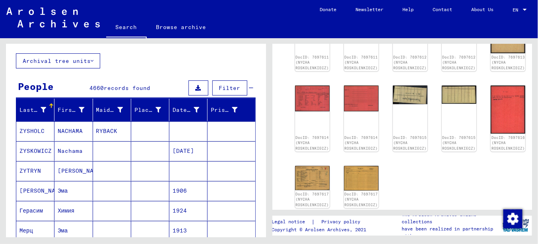
scroll to position [159, 0]
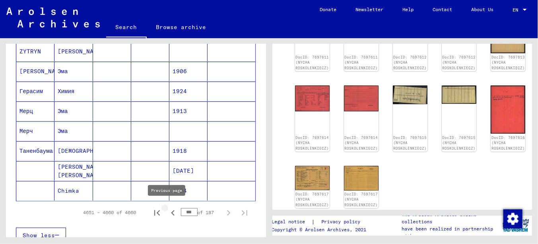
click at [171, 210] on icon "Previous page" at bounding box center [173, 213] width 4 height 6
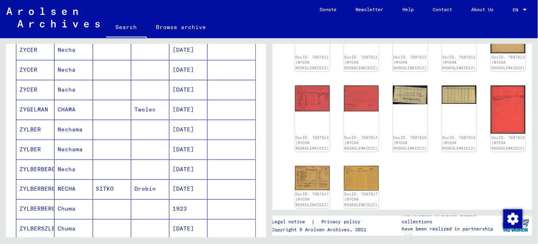
scroll to position [477, 0]
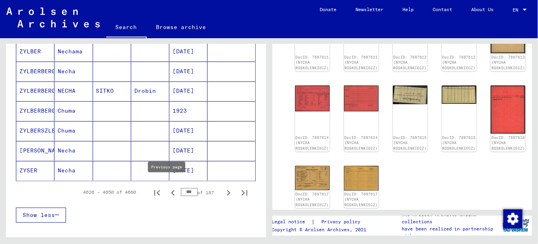
click at [168, 189] on icon "Previous page" at bounding box center [172, 192] width 11 height 11
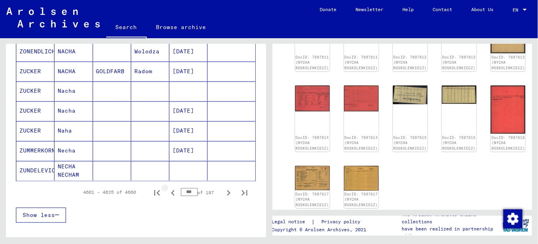
click at [168, 189] on icon "Previous page" at bounding box center [172, 192] width 11 height 11
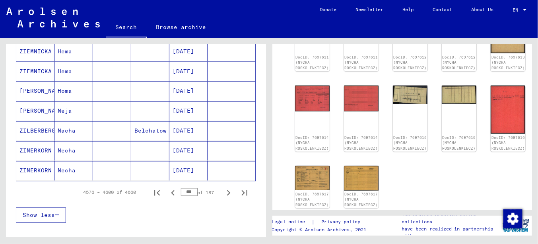
click at [168, 189] on icon "Previous page" at bounding box center [172, 192] width 11 height 11
click at [75, 164] on mat-cell "Nicha" at bounding box center [73, 170] width 38 height 19
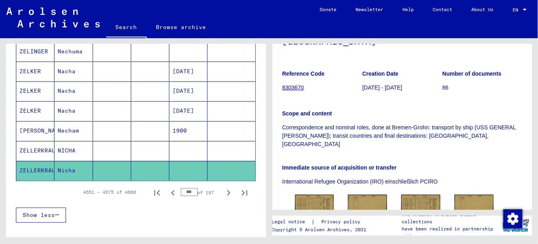
scroll to position [179, 0]
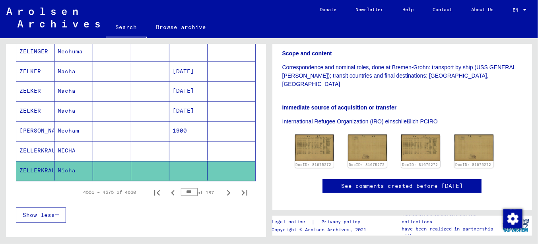
click at [66, 146] on mat-cell "NICHA" at bounding box center [73, 150] width 38 height 19
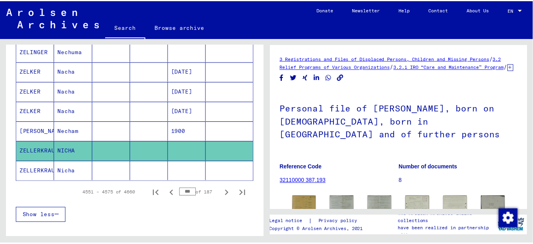
scroll to position [97, 0]
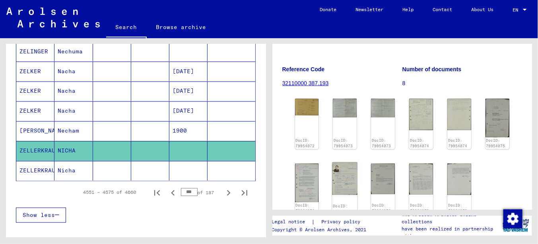
click at [345, 166] on div "DocID: 79954072 DocID: 79954073 DocID: 79954073 DocID: 79954074 DocID: 79954074…" at bounding box center [402, 155] width 221 height 121
click at [347, 186] on img at bounding box center [344, 178] width 25 height 33
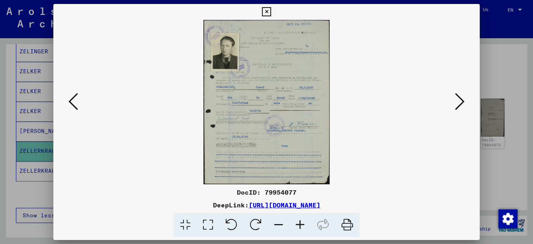
click at [301, 226] on icon at bounding box center [299, 225] width 21 height 24
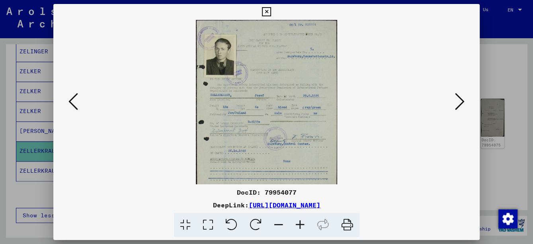
click at [301, 226] on icon at bounding box center [299, 225] width 21 height 24
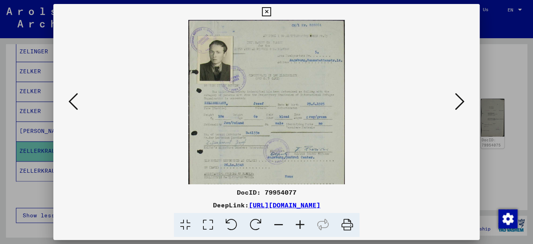
click at [301, 226] on icon at bounding box center [299, 225] width 21 height 24
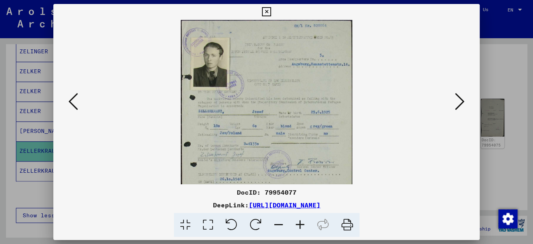
click at [301, 226] on icon at bounding box center [299, 225] width 21 height 24
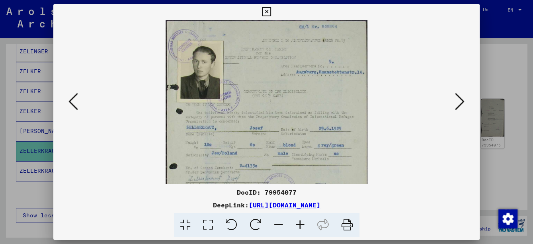
click at [301, 226] on icon at bounding box center [299, 225] width 21 height 24
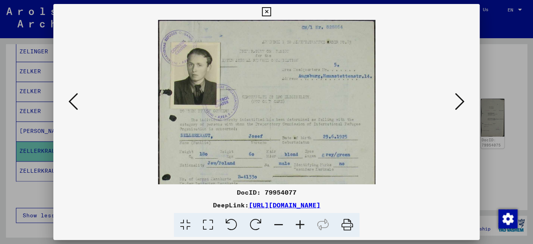
click at [301, 226] on icon at bounding box center [299, 225] width 21 height 24
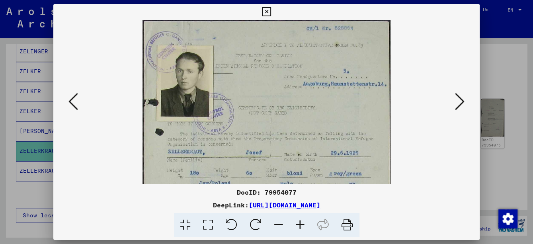
click at [301, 226] on icon at bounding box center [299, 225] width 21 height 24
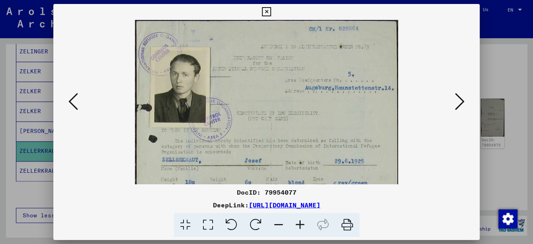
click at [301, 226] on icon at bounding box center [299, 225] width 21 height 24
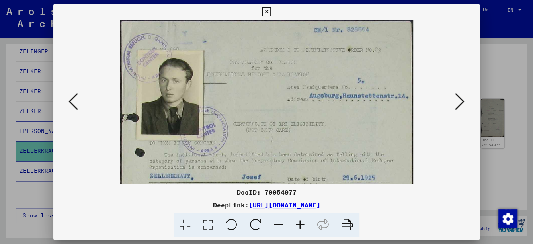
click at [301, 226] on icon at bounding box center [299, 225] width 21 height 24
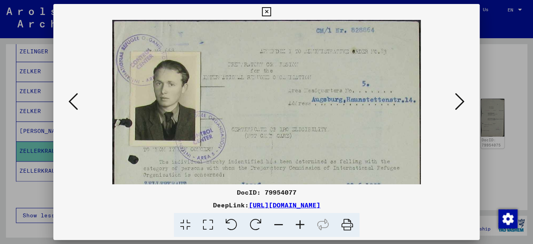
click at [301, 226] on icon at bounding box center [299, 225] width 21 height 24
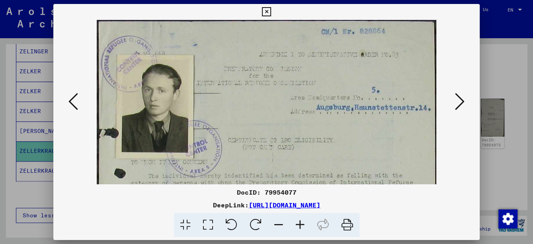
click at [301, 226] on icon at bounding box center [299, 225] width 21 height 24
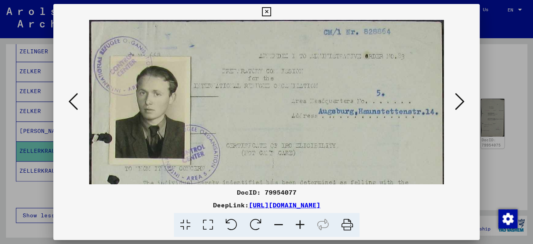
click at [301, 226] on icon at bounding box center [299, 225] width 21 height 24
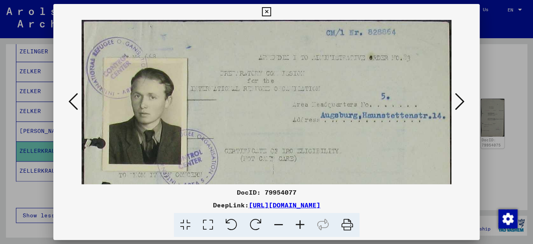
click at [301, 226] on icon at bounding box center [299, 225] width 21 height 24
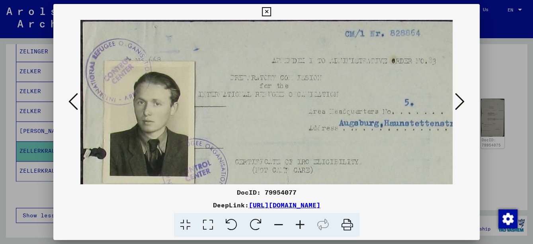
click at [301, 226] on icon at bounding box center [299, 225] width 21 height 24
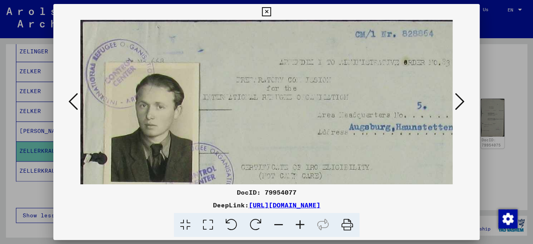
click at [301, 226] on icon at bounding box center [299, 225] width 21 height 24
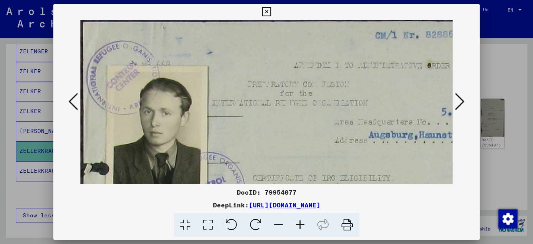
click at [301, 226] on icon at bounding box center [299, 225] width 21 height 24
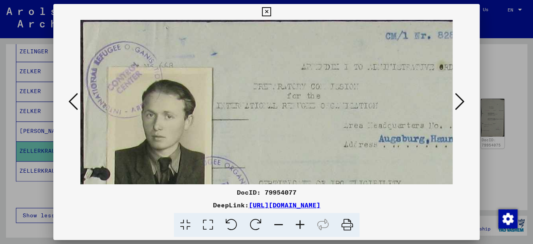
click at [301, 226] on icon at bounding box center [299, 225] width 21 height 24
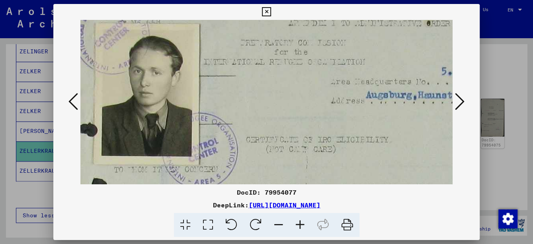
drag, startPoint x: 353, startPoint y: 148, endPoint x: 340, endPoint y: 103, distance: 46.2
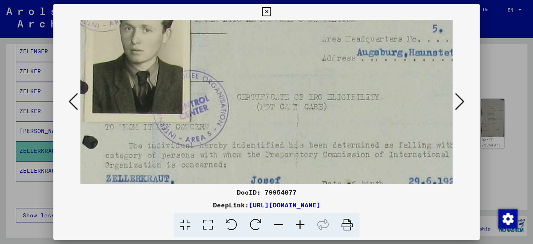
scroll to position [124, 28]
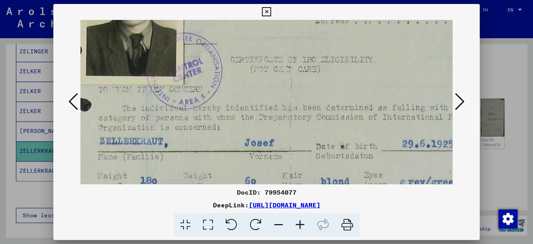
drag, startPoint x: 358, startPoint y: 158, endPoint x: 342, endPoint y: 79, distance: 81.0
click at [342, 79] on img at bounding box center [282, 197] width 461 height 602
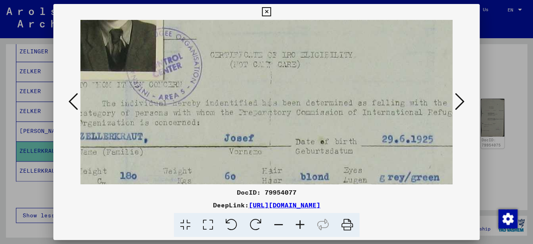
scroll to position [130, 52]
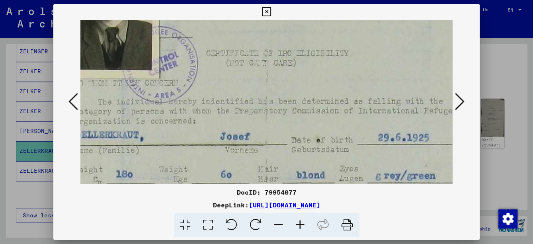
drag, startPoint x: 362, startPoint y: 134, endPoint x: 338, endPoint y: 128, distance: 24.8
click at [338, 128] on img at bounding box center [258, 191] width 461 height 602
click at [279, 225] on icon at bounding box center [278, 225] width 21 height 24
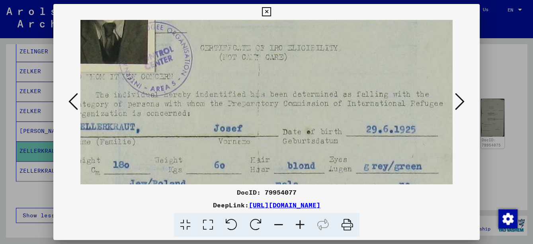
click at [279, 225] on icon at bounding box center [278, 225] width 21 height 24
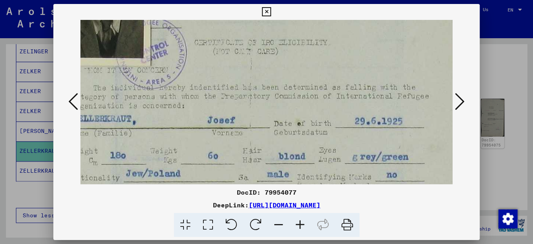
click at [279, 225] on icon at bounding box center [278, 225] width 21 height 24
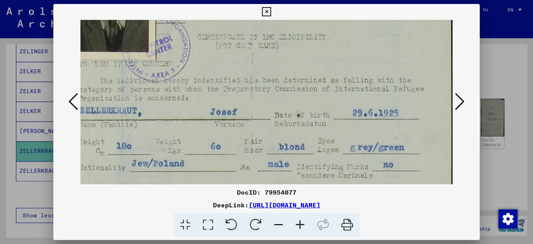
scroll to position [130, 38]
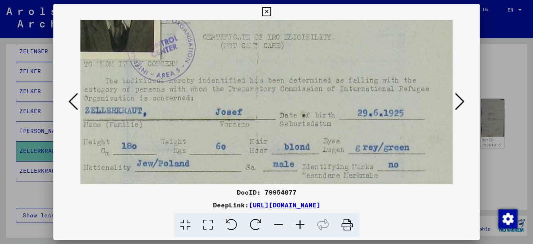
click at [279, 225] on icon at bounding box center [278, 225] width 21 height 24
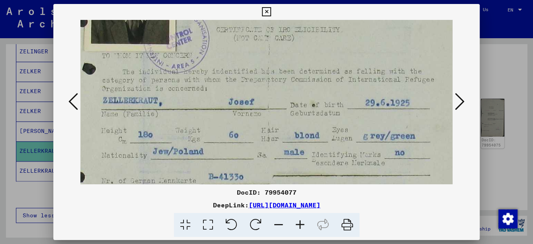
scroll to position [132, 19]
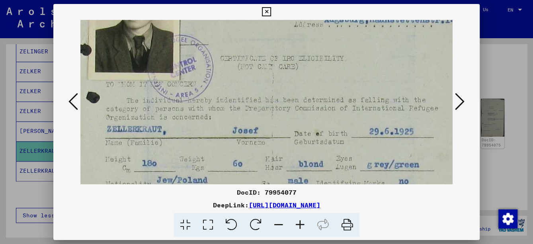
drag, startPoint x: 303, startPoint y: 154, endPoint x: 313, endPoint y: 185, distance: 32.7
click at [313, 185] on div "DocID: 79954077 DeepLink: [URL][DOMAIN_NAME]" at bounding box center [266, 120] width 426 height 233
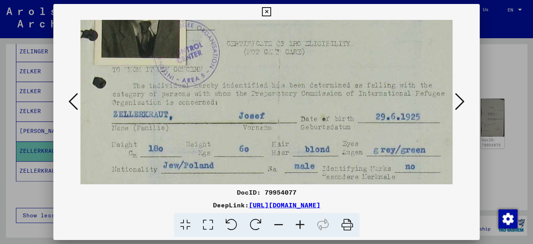
scroll to position [124, 8]
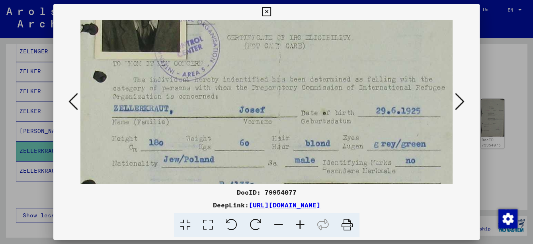
drag, startPoint x: 327, startPoint y: 101, endPoint x: 332, endPoint y: 78, distance: 23.6
click at [332, 78] on img at bounding box center [272, 157] width 400 height 522
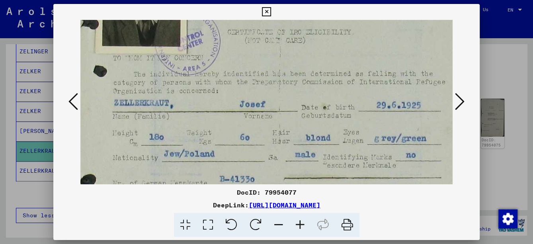
scroll to position [130, 8]
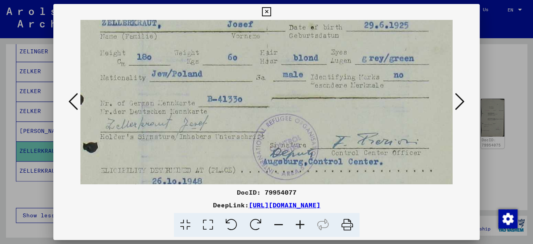
drag, startPoint x: 323, startPoint y: 146, endPoint x: 310, endPoint y: 60, distance: 86.4
click at [310, 60] on img at bounding box center [260, 71] width 400 height 522
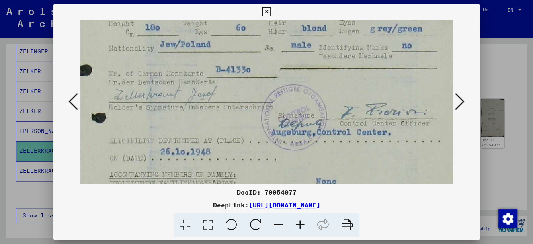
scroll to position [211, 0]
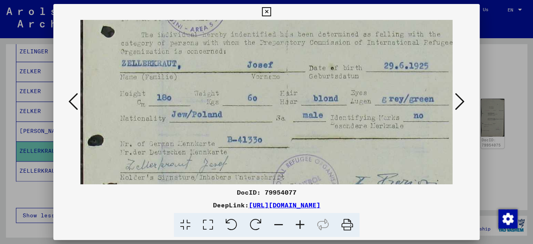
drag, startPoint x: 308, startPoint y: 136, endPoint x: 336, endPoint y: 131, distance: 28.2
click at [348, 179] on img at bounding box center [280, 112] width 400 height 522
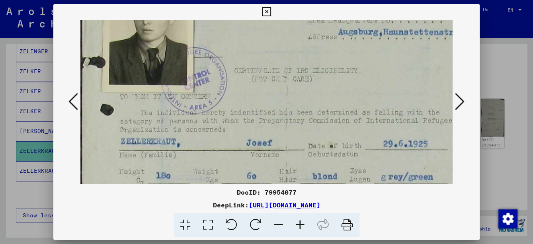
scroll to position [90, 1]
drag, startPoint x: 321, startPoint y: 111, endPoint x: 323, endPoint y: 169, distance: 57.7
click at [323, 169] on img at bounding box center [280, 191] width 400 height 522
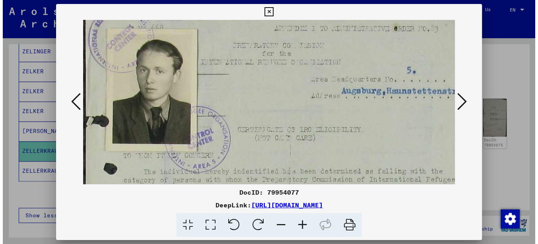
scroll to position [30, 0]
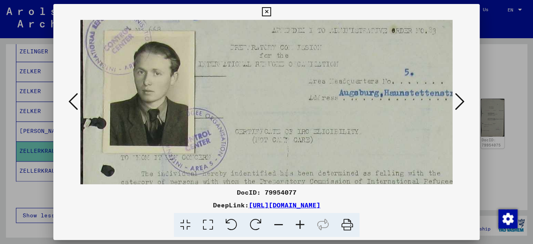
drag, startPoint x: 313, startPoint y: 150, endPoint x: 315, endPoint y: 162, distance: 12.9
click at [264, 12] on icon at bounding box center [266, 12] width 9 height 10
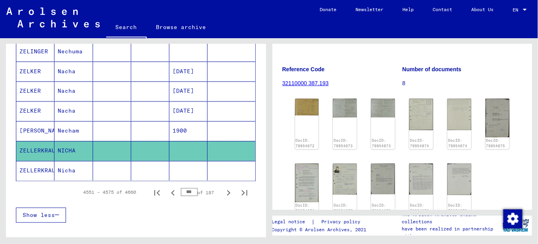
scroll to position [18, 0]
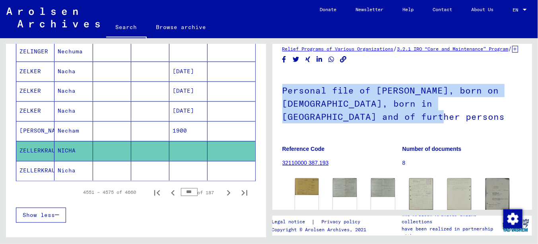
drag, startPoint x: 282, startPoint y: 99, endPoint x: 313, endPoint y: 117, distance: 35.8
click at [372, 131] on h1 "Personal file of [PERSON_NAME], born on [DEMOGRAPHIC_DATA], born in [GEOGRAPHIC…" at bounding box center [402, 102] width 240 height 61
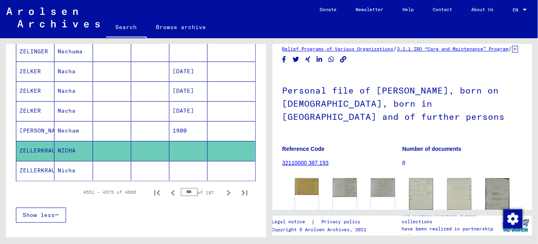
click at [365, 164] on figure "Reference Code 32110000 387.193" at bounding box center [342, 157] width 120 height 36
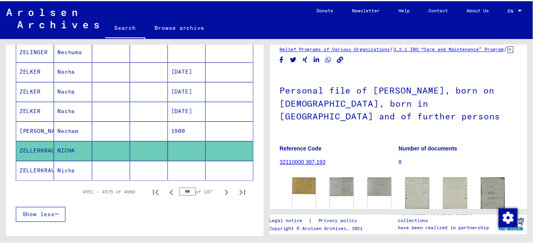
scroll to position [97, 0]
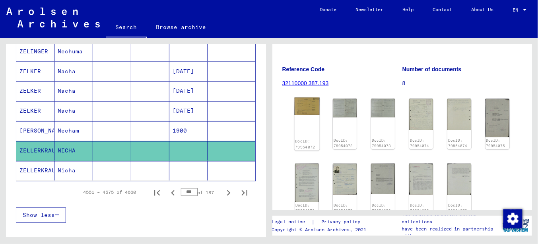
click at [312, 113] on img at bounding box center [306, 105] width 25 height 17
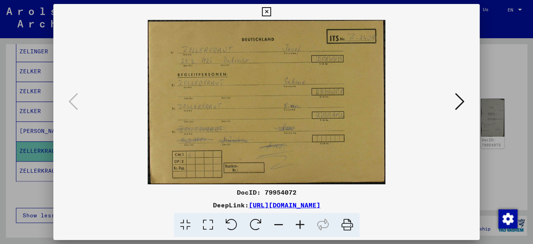
click at [302, 225] on icon at bounding box center [299, 225] width 21 height 24
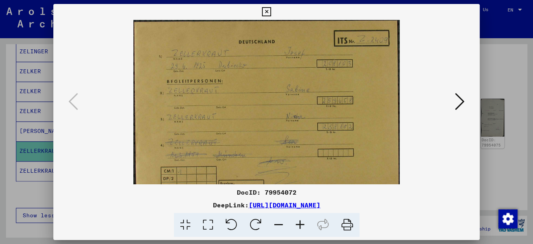
click at [302, 225] on icon at bounding box center [299, 225] width 21 height 24
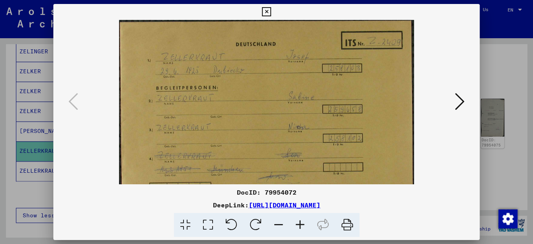
click at [302, 225] on icon at bounding box center [299, 225] width 21 height 24
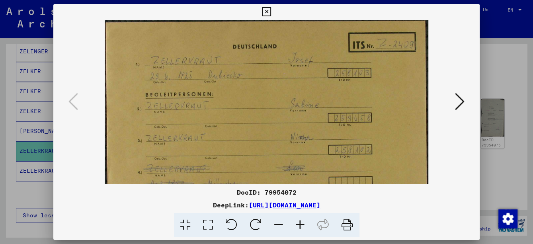
click at [302, 225] on icon at bounding box center [299, 225] width 21 height 24
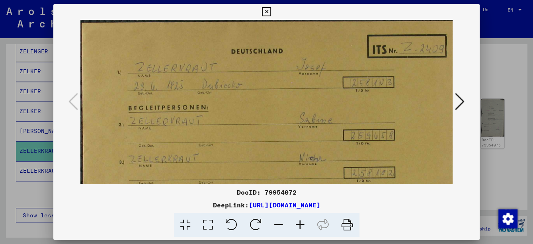
click at [302, 225] on icon at bounding box center [299, 225] width 21 height 24
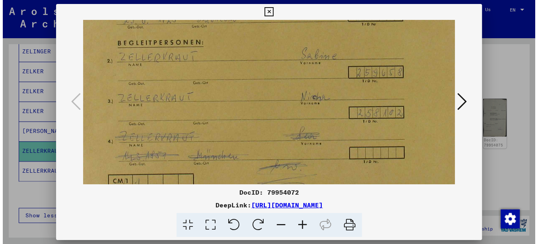
scroll to position [67, 17]
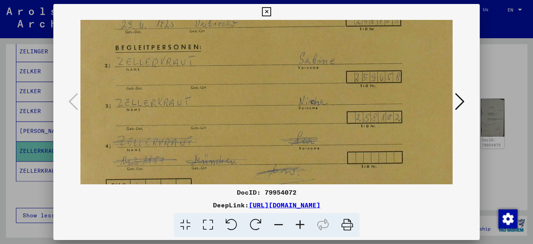
drag, startPoint x: 326, startPoint y: 164, endPoint x: 308, endPoint y: 99, distance: 66.8
click at [308, 99] on img at bounding box center [268, 95] width 409 height 284
drag, startPoint x: 265, startPoint y: 10, endPoint x: 263, endPoint y: 24, distance: 14.5
click at [265, 10] on icon at bounding box center [266, 12] width 9 height 10
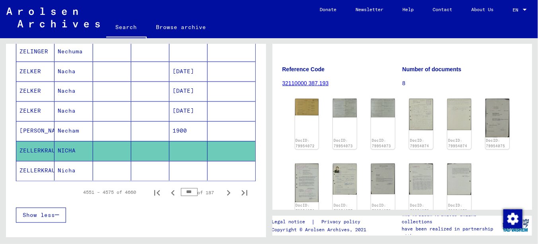
scroll to position [0, 0]
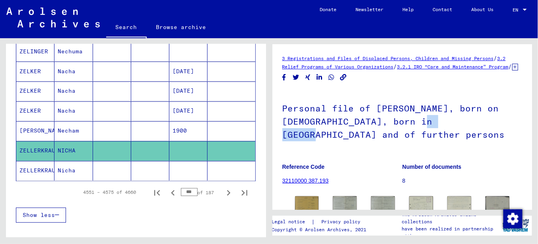
drag, startPoint x: 412, startPoint y: 128, endPoint x: 453, endPoint y: 130, distance: 40.2
click at [457, 130] on h1 "Personal file of [PERSON_NAME], born on [DEMOGRAPHIC_DATA], born in [GEOGRAPHIC…" at bounding box center [402, 120] width 240 height 61
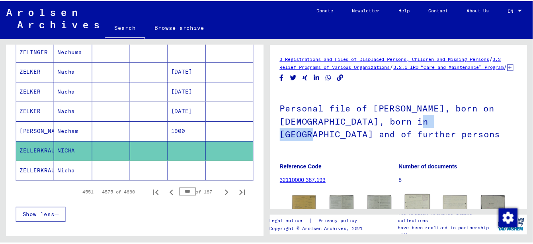
scroll to position [80, 0]
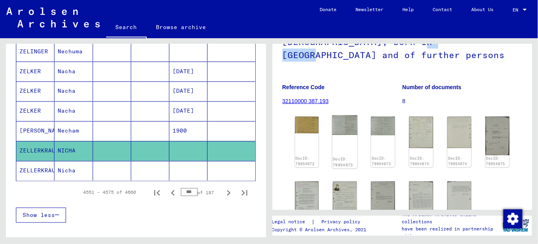
click at [334, 135] on img at bounding box center [344, 125] width 25 height 20
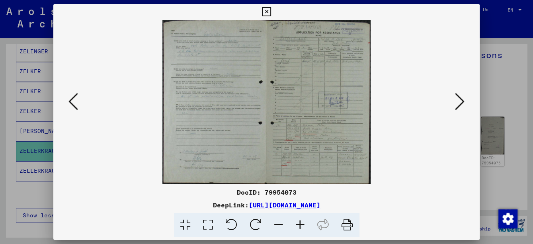
click at [300, 224] on icon at bounding box center [299, 225] width 21 height 24
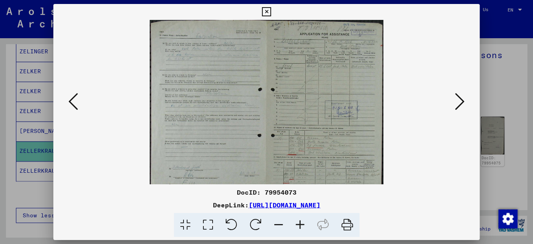
click at [300, 224] on icon at bounding box center [299, 225] width 21 height 24
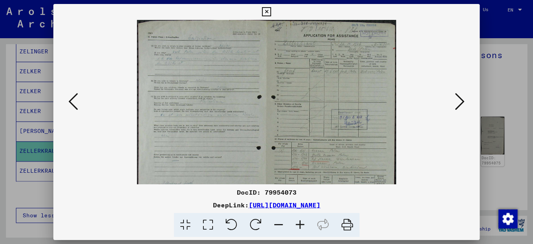
click at [300, 224] on icon at bounding box center [299, 225] width 21 height 24
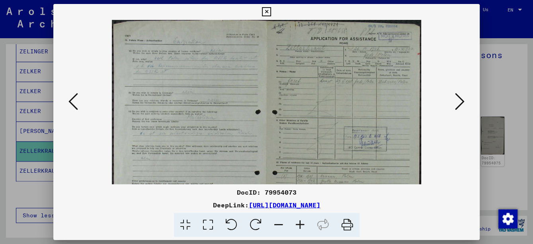
click at [300, 224] on icon at bounding box center [299, 225] width 21 height 24
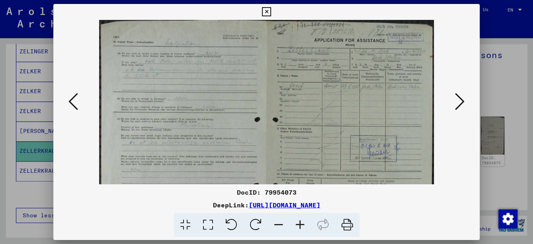
click at [300, 224] on icon at bounding box center [299, 225] width 21 height 24
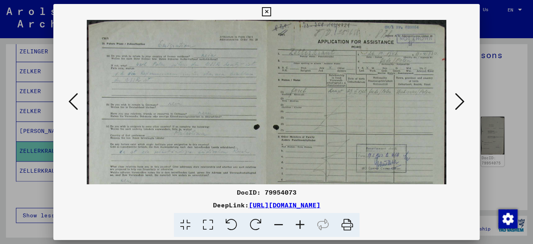
click at [300, 224] on icon at bounding box center [299, 225] width 21 height 24
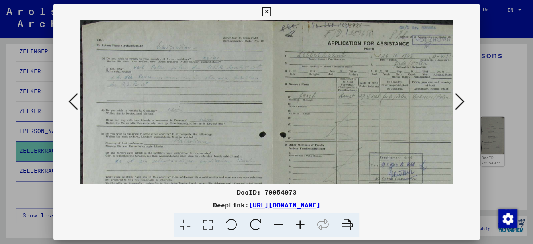
click at [300, 224] on icon at bounding box center [299, 225] width 21 height 24
click at [301, 224] on icon at bounding box center [299, 225] width 21 height 24
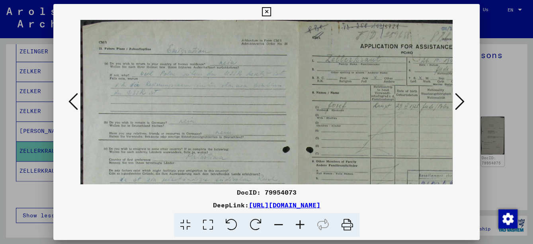
click at [301, 224] on icon at bounding box center [299, 225] width 21 height 24
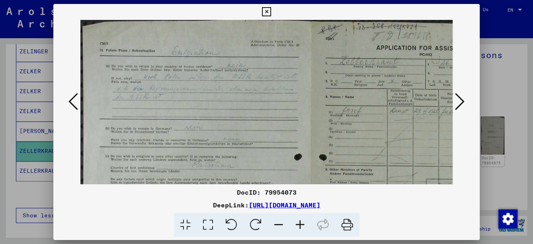
click at [301, 224] on icon at bounding box center [299, 225] width 21 height 24
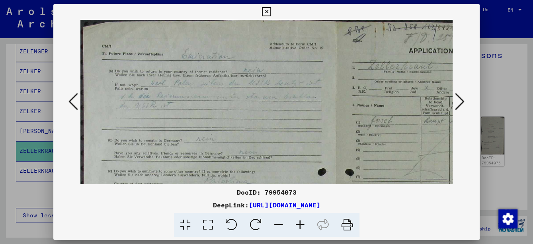
click at [301, 223] on icon at bounding box center [299, 225] width 21 height 24
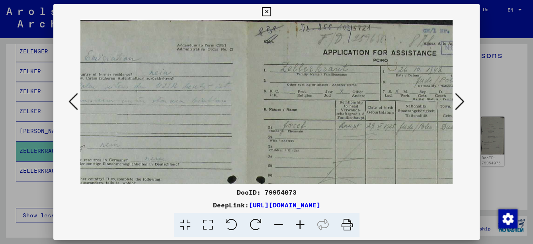
scroll to position [0, 159]
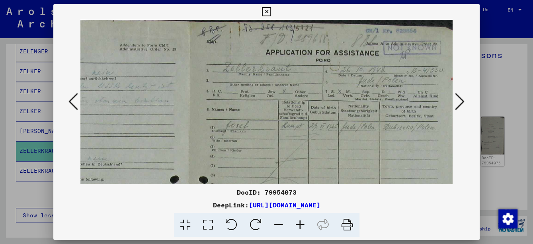
drag, startPoint x: 391, startPoint y: 98, endPoint x: 138, endPoint y: 117, distance: 252.9
click at [138, 117] on img at bounding box center [189, 231] width 536 height 423
click at [457, 104] on icon at bounding box center [460, 101] width 10 height 19
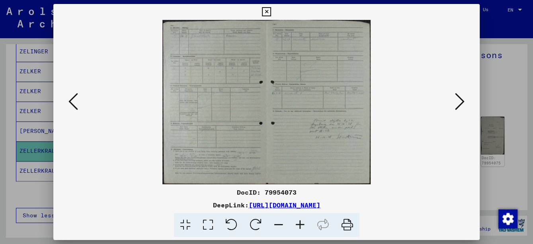
scroll to position [0, 0]
click at [457, 104] on icon at bounding box center [460, 101] width 10 height 19
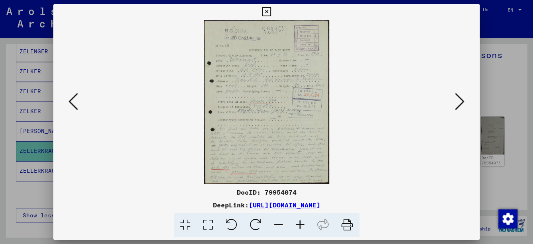
click at [299, 224] on icon at bounding box center [299, 225] width 21 height 24
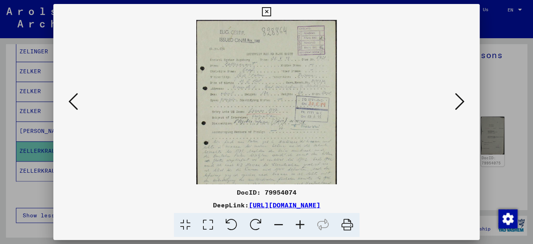
click at [300, 224] on icon at bounding box center [299, 225] width 21 height 24
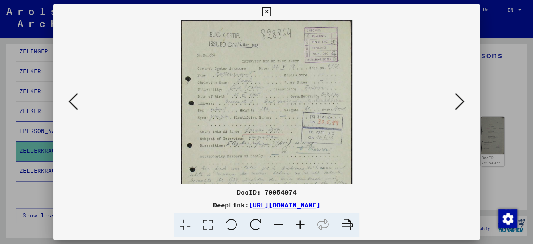
click at [300, 224] on icon at bounding box center [299, 225] width 21 height 24
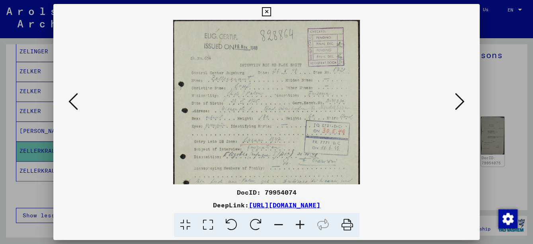
click at [300, 224] on icon at bounding box center [299, 225] width 21 height 24
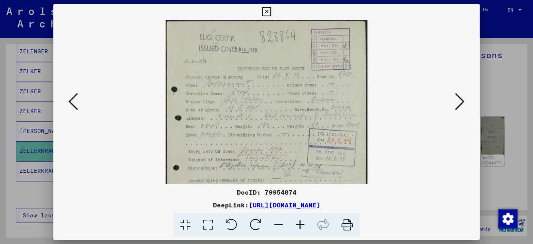
click at [300, 224] on icon at bounding box center [299, 225] width 21 height 24
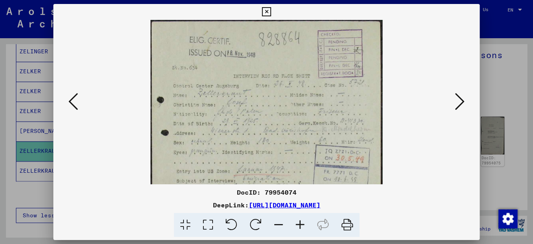
click at [300, 224] on icon at bounding box center [299, 225] width 21 height 24
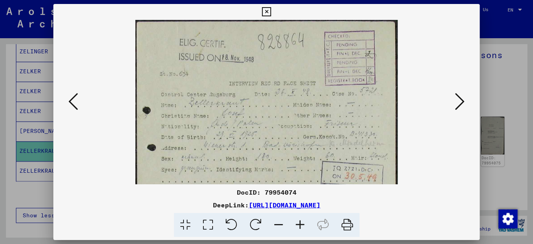
click at [300, 224] on icon at bounding box center [299, 225] width 21 height 24
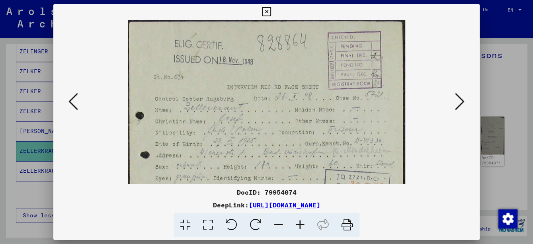
click at [300, 224] on icon at bounding box center [299, 225] width 21 height 24
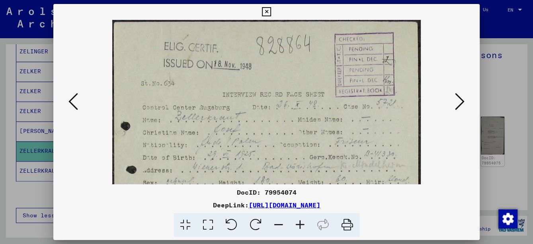
click at [300, 224] on icon at bounding box center [299, 225] width 21 height 24
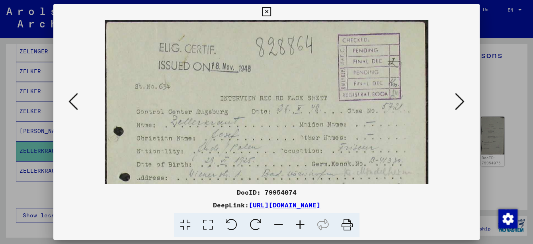
click at [300, 224] on icon at bounding box center [299, 225] width 21 height 24
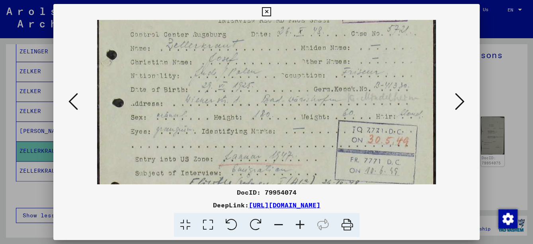
drag, startPoint x: 294, startPoint y: 162, endPoint x: 279, endPoint y: 81, distance: 82.5
click at [279, 81] on img at bounding box center [266, 159] width 338 height 443
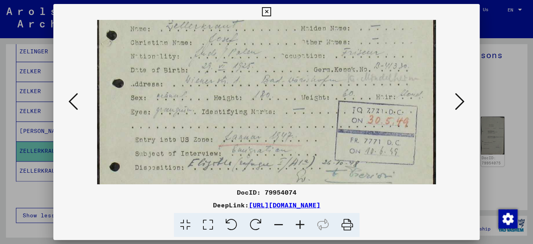
drag, startPoint x: 299, startPoint y: 140, endPoint x: 297, endPoint y: 93, distance: 47.4
click at [297, 95] on img at bounding box center [266, 140] width 338 height 443
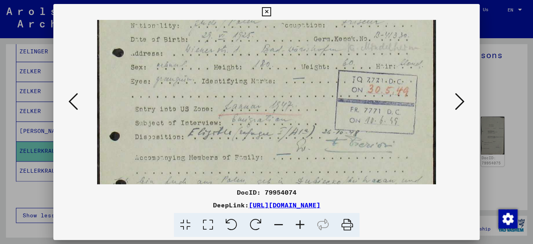
drag, startPoint x: 307, startPoint y: 136, endPoint x: 305, endPoint y: 95, distance: 40.6
click at [305, 100] on img at bounding box center [266, 109] width 338 height 443
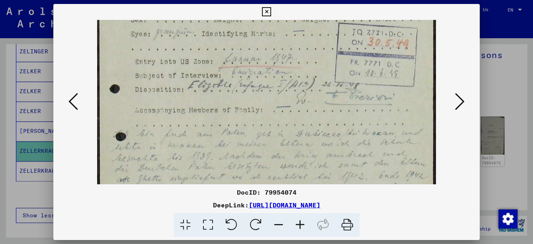
click at [311, 100] on img at bounding box center [266, 62] width 338 height 443
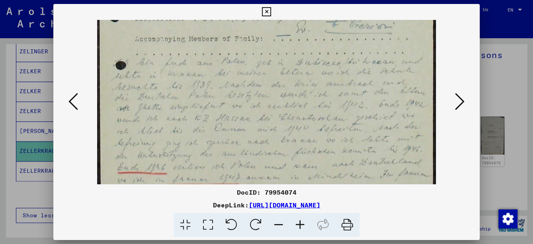
drag, startPoint x: 315, startPoint y: 125, endPoint x: 313, endPoint y: 98, distance: 27.5
click at [461, 105] on icon at bounding box center [460, 101] width 10 height 19
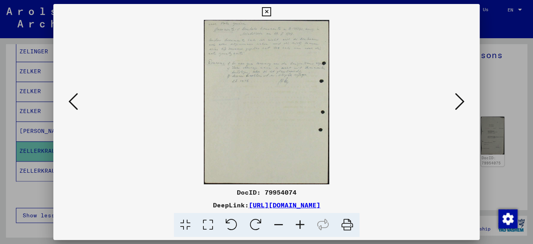
click at [461, 105] on icon at bounding box center [460, 101] width 10 height 19
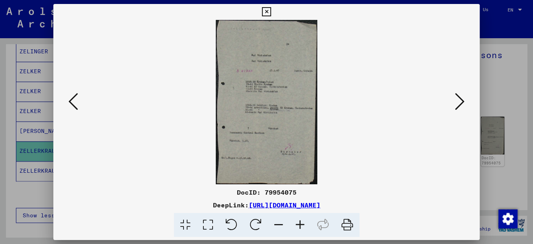
click at [461, 105] on icon at bounding box center [460, 101] width 10 height 19
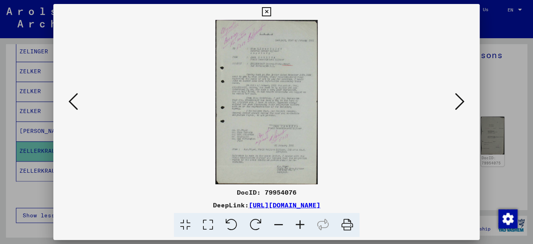
click at [461, 105] on icon at bounding box center [460, 101] width 10 height 19
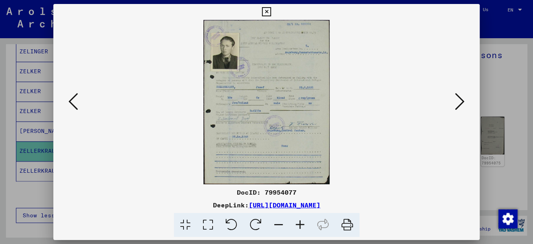
click at [461, 105] on icon at bounding box center [460, 101] width 10 height 19
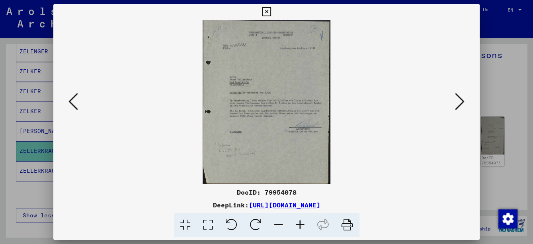
click at [461, 105] on icon at bounding box center [460, 101] width 10 height 19
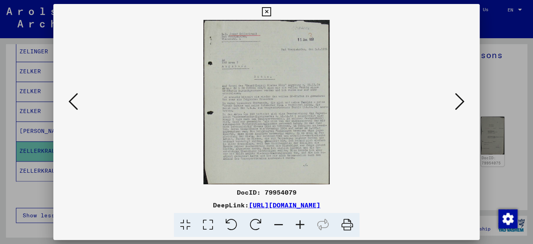
click at [301, 227] on icon at bounding box center [299, 225] width 21 height 24
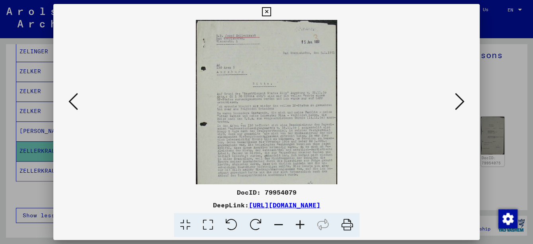
click at [301, 227] on icon at bounding box center [299, 225] width 21 height 24
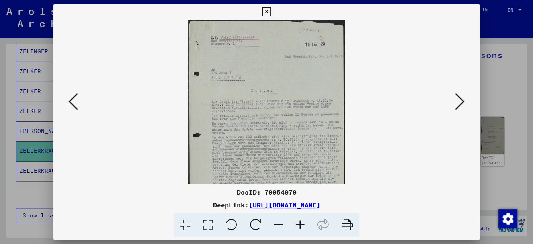
click at [301, 227] on icon at bounding box center [299, 225] width 21 height 24
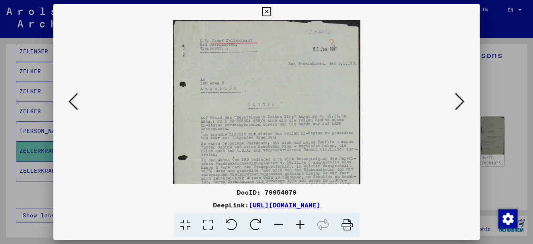
click at [301, 227] on icon at bounding box center [299, 225] width 21 height 24
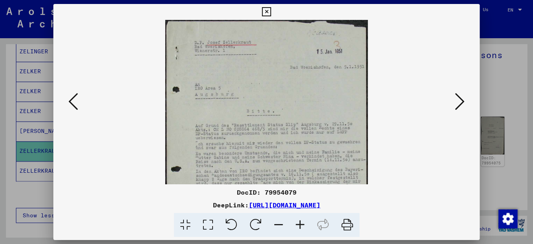
click at [301, 227] on icon at bounding box center [299, 225] width 21 height 24
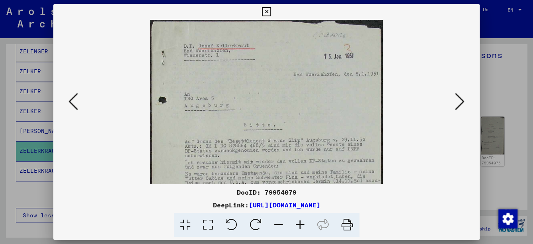
click at [301, 227] on icon at bounding box center [299, 225] width 21 height 24
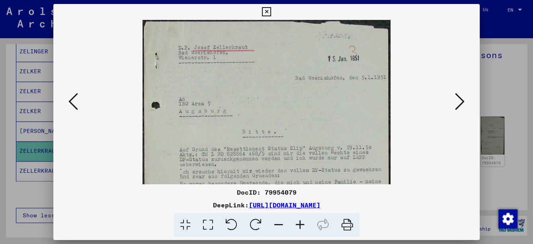
click at [301, 227] on icon at bounding box center [299, 225] width 21 height 24
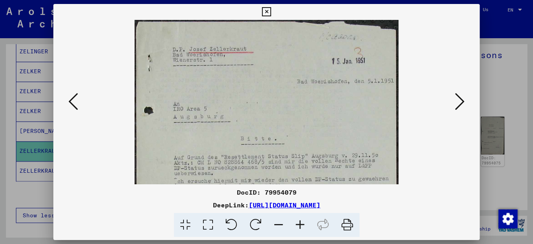
click at [301, 227] on icon at bounding box center [299, 225] width 21 height 24
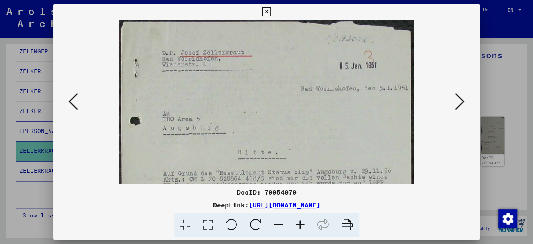
click at [301, 227] on icon at bounding box center [299, 225] width 21 height 24
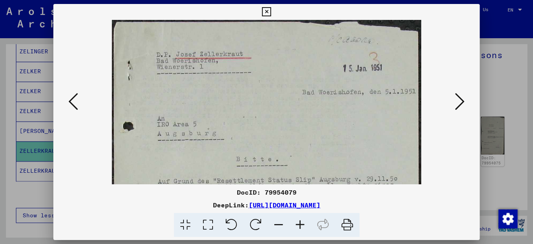
click at [301, 227] on icon at bounding box center [299, 225] width 21 height 24
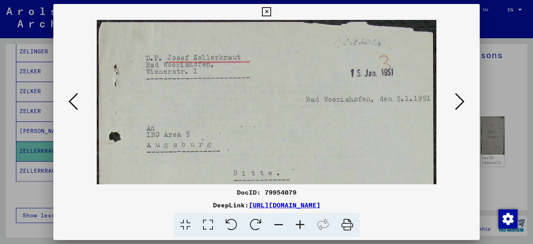
click at [301, 227] on icon at bounding box center [299, 225] width 21 height 24
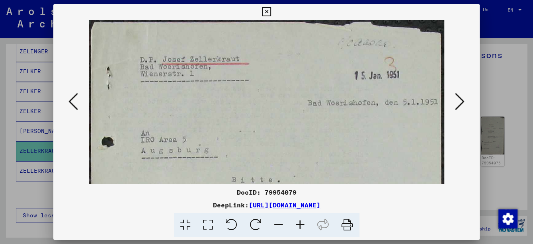
click at [301, 227] on icon at bounding box center [299, 225] width 21 height 24
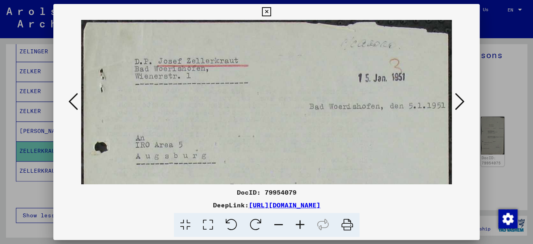
click at [301, 227] on icon at bounding box center [299, 225] width 21 height 24
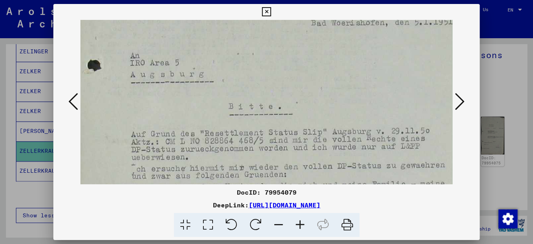
drag, startPoint x: 342, startPoint y: 161, endPoint x: 328, endPoint y: 60, distance: 102.0
click at [328, 63] on img at bounding box center [266, 184] width 385 height 502
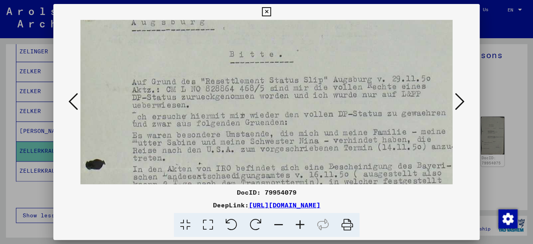
drag, startPoint x: 327, startPoint y: 156, endPoint x: 325, endPoint y: 103, distance: 53.7
click at [325, 103] on img at bounding box center [266, 132] width 385 height 502
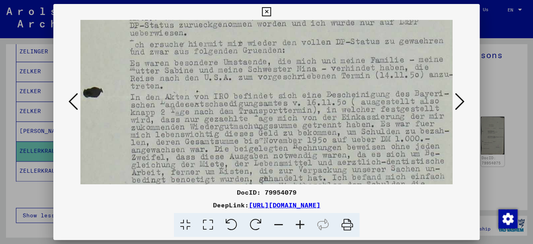
drag, startPoint x: 324, startPoint y: 139, endPoint x: 313, endPoint y: 77, distance: 62.9
click at [313, 75] on img at bounding box center [264, 60] width 385 height 502
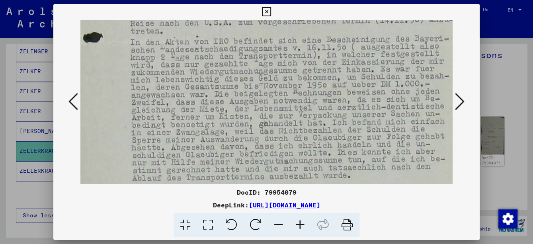
drag, startPoint x: 299, startPoint y: 75, endPoint x: 295, endPoint y: 85, distance: 10.9
click at [296, 68] on img at bounding box center [264, 5] width 385 height 502
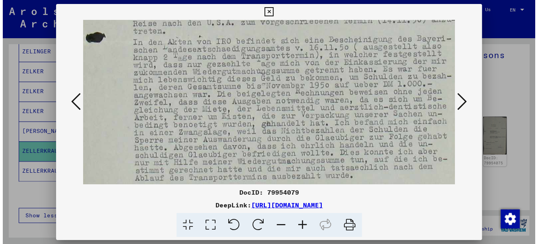
scroll to position [279, 8]
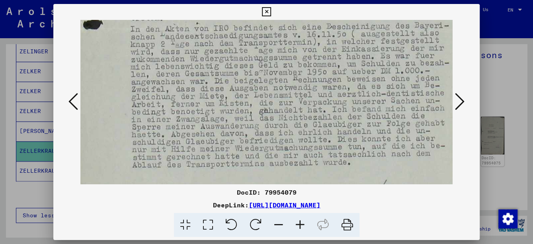
click at [266, 11] on icon at bounding box center [266, 12] width 9 height 10
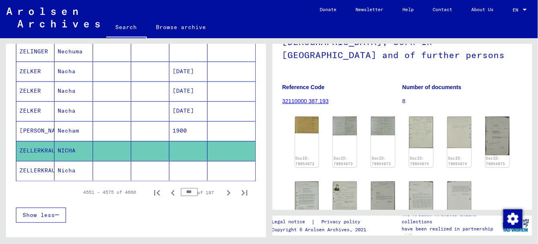
scroll to position [159, 0]
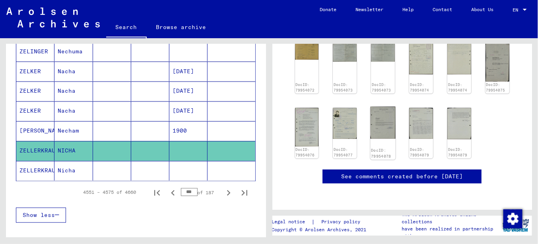
click at [384, 120] on img at bounding box center [383, 123] width 25 height 32
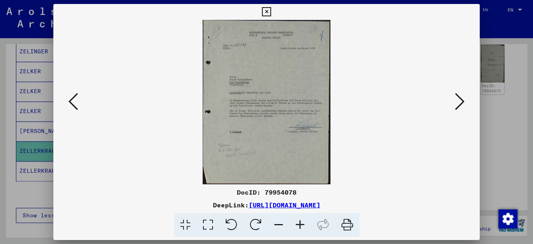
click at [461, 105] on icon at bounding box center [460, 101] width 10 height 19
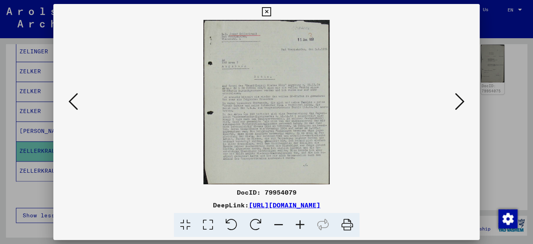
click at [461, 105] on icon at bounding box center [460, 101] width 10 height 19
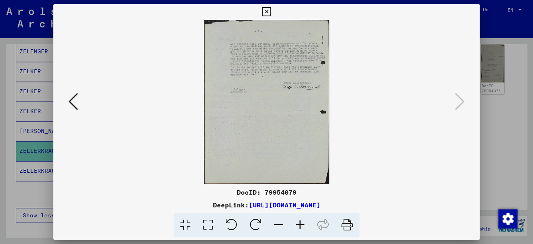
click at [266, 12] on icon at bounding box center [266, 12] width 9 height 10
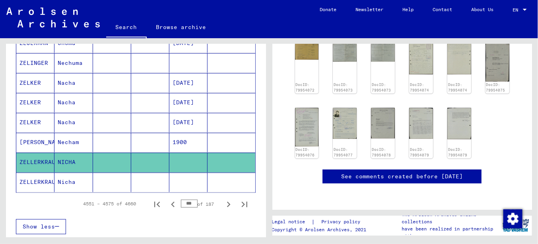
scroll to position [477, 0]
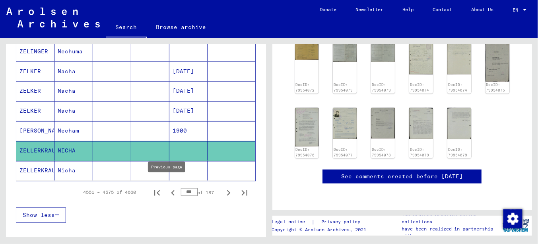
click at [171, 190] on icon "Previous page" at bounding box center [173, 193] width 4 height 6
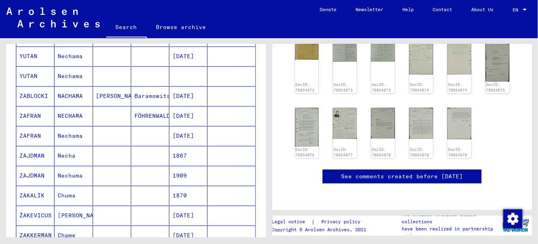
scroll to position [199, 0]
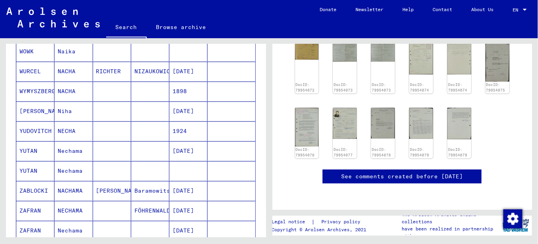
click at [183, 107] on mat-cell "[DATE]" at bounding box center [188, 110] width 38 height 19
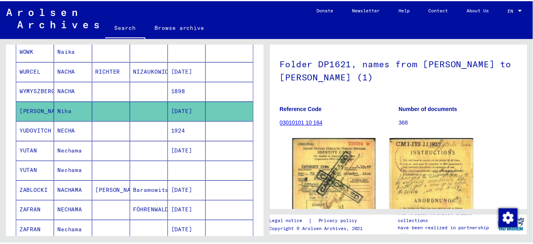
scroll to position [93, 0]
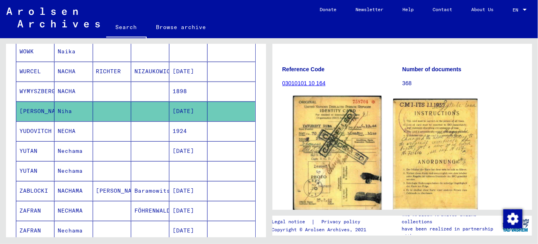
click at [351, 163] on img at bounding box center [337, 153] width 88 height 114
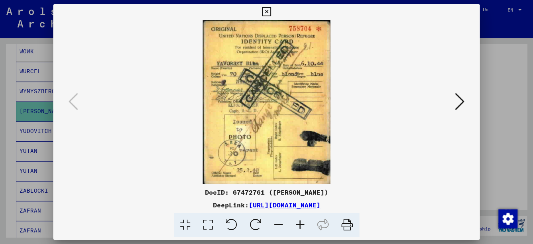
click at [301, 224] on icon at bounding box center [299, 225] width 21 height 24
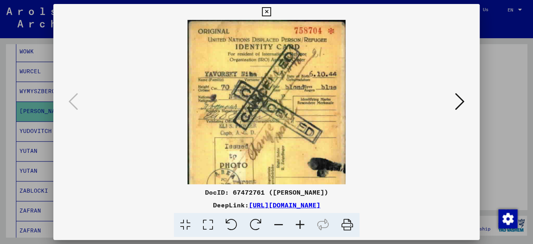
click at [301, 224] on icon at bounding box center [299, 225] width 21 height 24
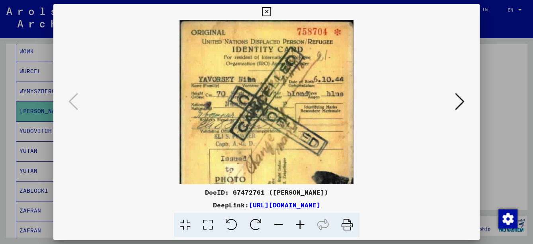
click at [301, 224] on icon at bounding box center [299, 225] width 21 height 24
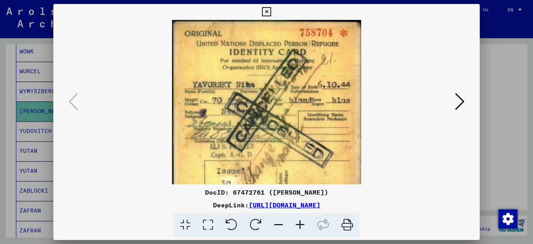
click at [301, 224] on icon at bounding box center [299, 225] width 21 height 24
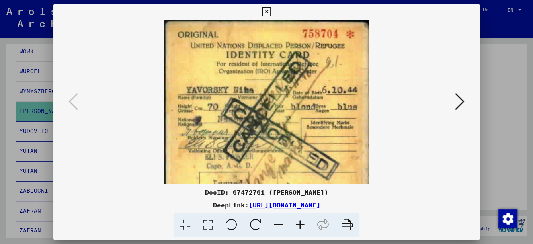
click at [301, 224] on icon at bounding box center [299, 225] width 21 height 24
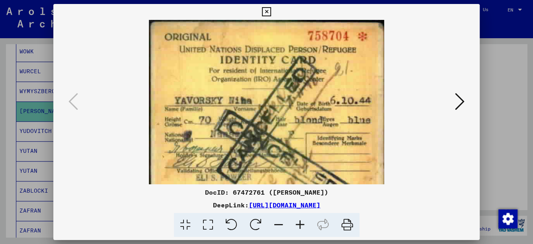
click at [301, 224] on icon at bounding box center [299, 225] width 21 height 24
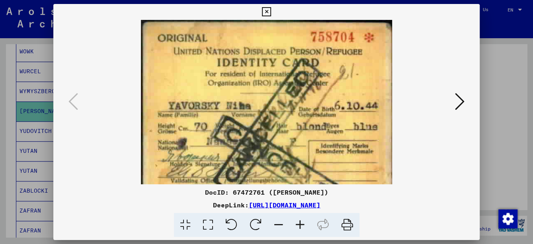
click at [301, 224] on icon at bounding box center [299, 225] width 21 height 24
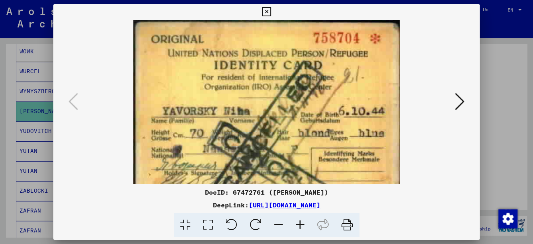
click at [301, 224] on icon at bounding box center [299, 225] width 21 height 24
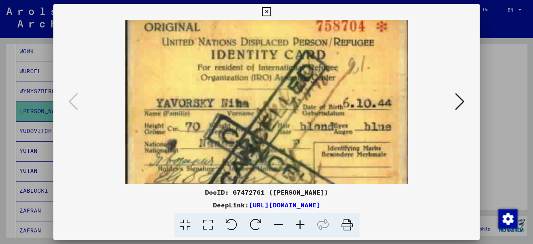
scroll to position [24, 0]
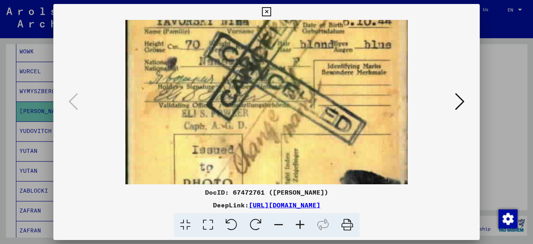
drag, startPoint x: 329, startPoint y: 159, endPoint x: 320, endPoint y: 68, distance: 91.5
click at [320, 68] on img at bounding box center [266, 106] width 282 height 363
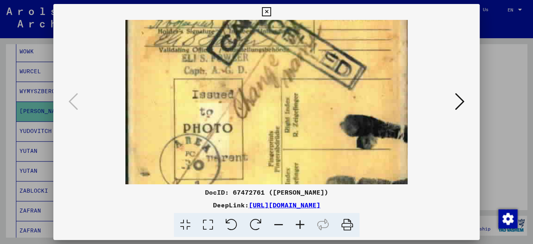
drag, startPoint x: 309, startPoint y: 50, endPoint x: 302, endPoint y: 36, distance: 15.3
click at [304, 36] on img at bounding box center [266, 51] width 282 height 363
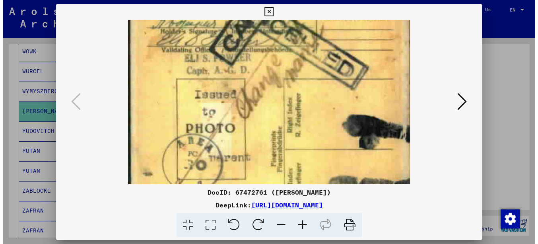
scroll to position [177, 0]
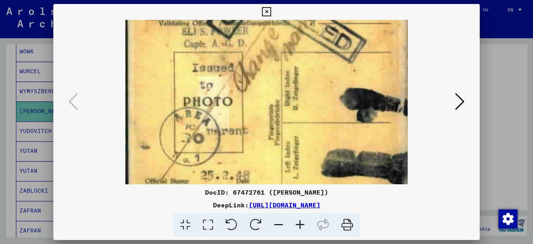
click at [265, 9] on icon at bounding box center [266, 12] width 9 height 10
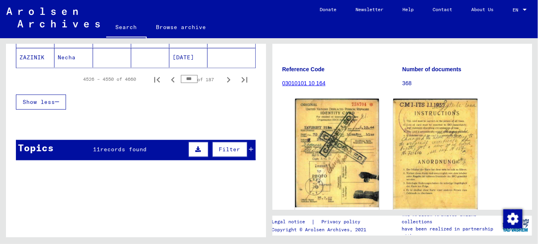
scroll to position [557, 0]
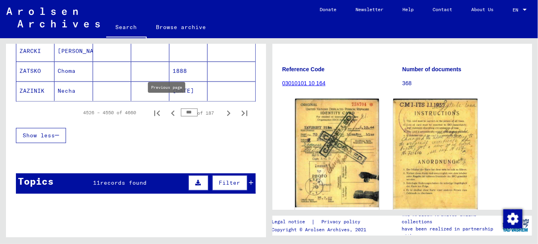
click at [167, 108] on icon "Previous page" at bounding box center [172, 113] width 11 height 11
type input "***"
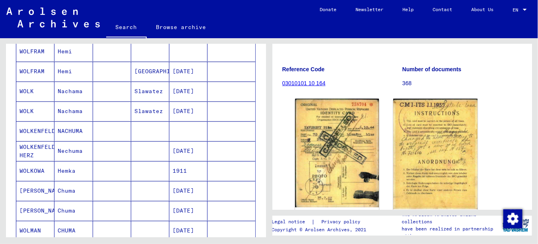
scroll to position [40, 0]
